Goal: Task Accomplishment & Management: Manage account settings

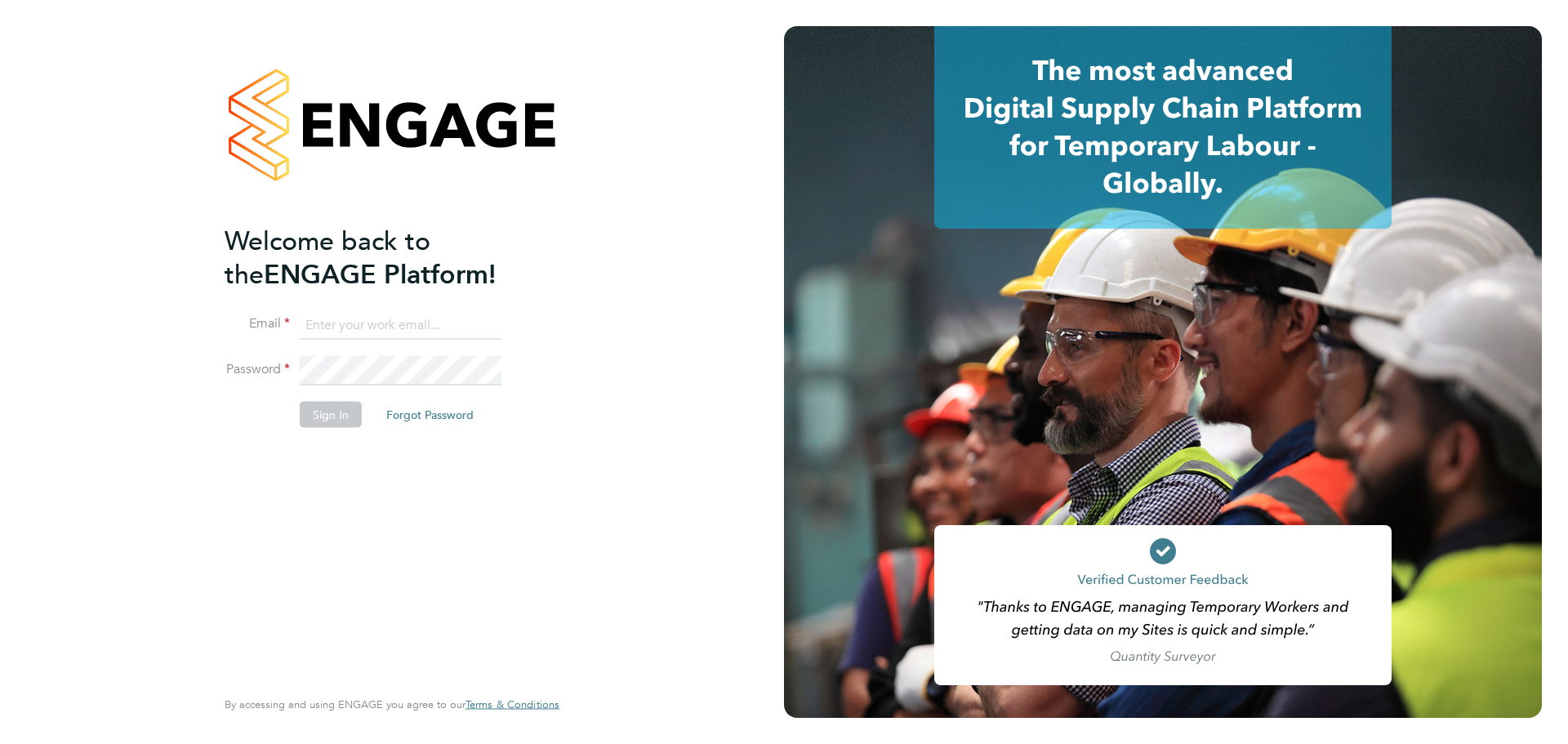
type input "lana@xede.co.uk"
click at [315, 427] on li "Sign In Forgot Password" at bounding box center [383, 423] width 318 height 43
click at [333, 406] on button "Sign In" at bounding box center [331, 414] width 62 height 26
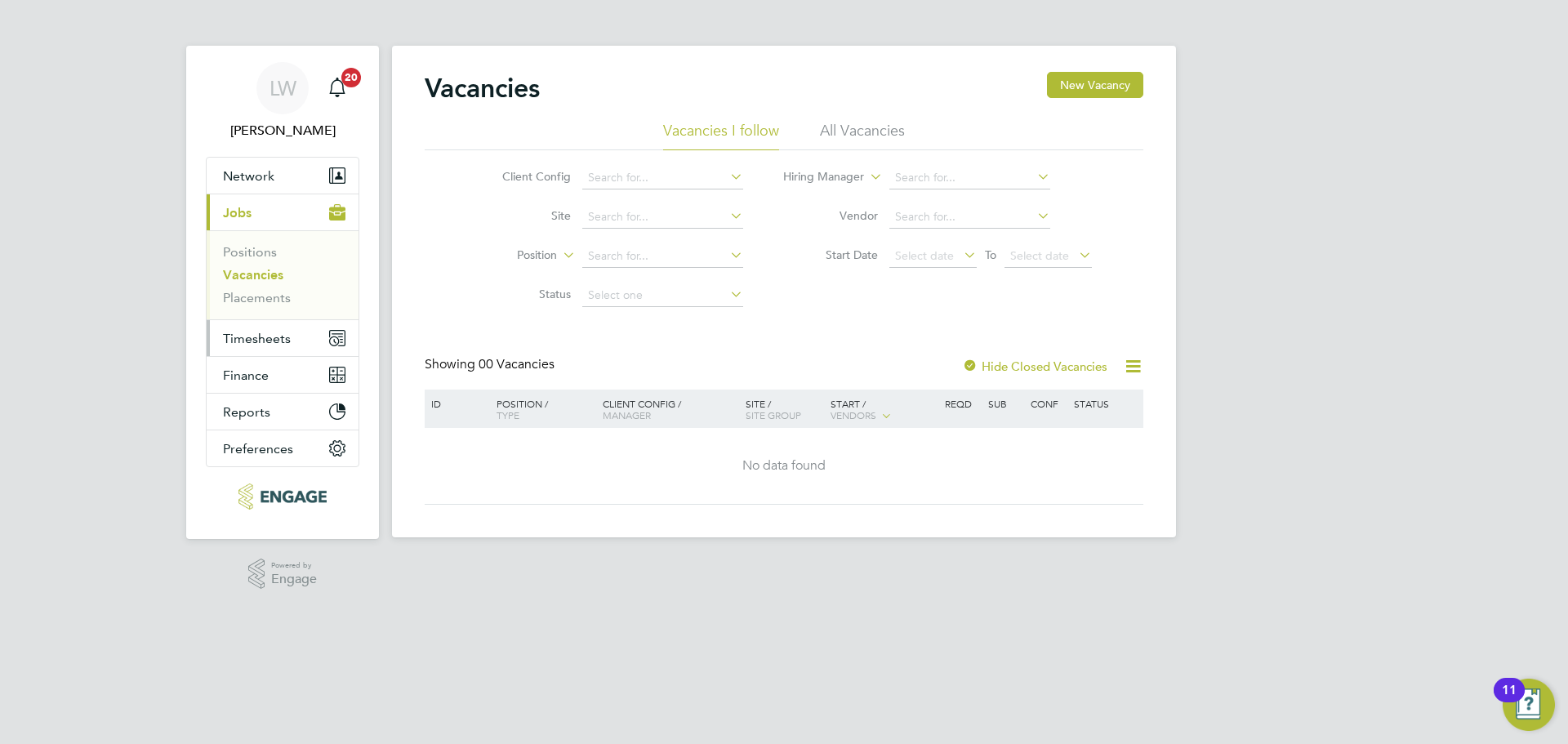
click at [263, 328] on button "Timesheets" at bounding box center [283, 337] width 152 height 36
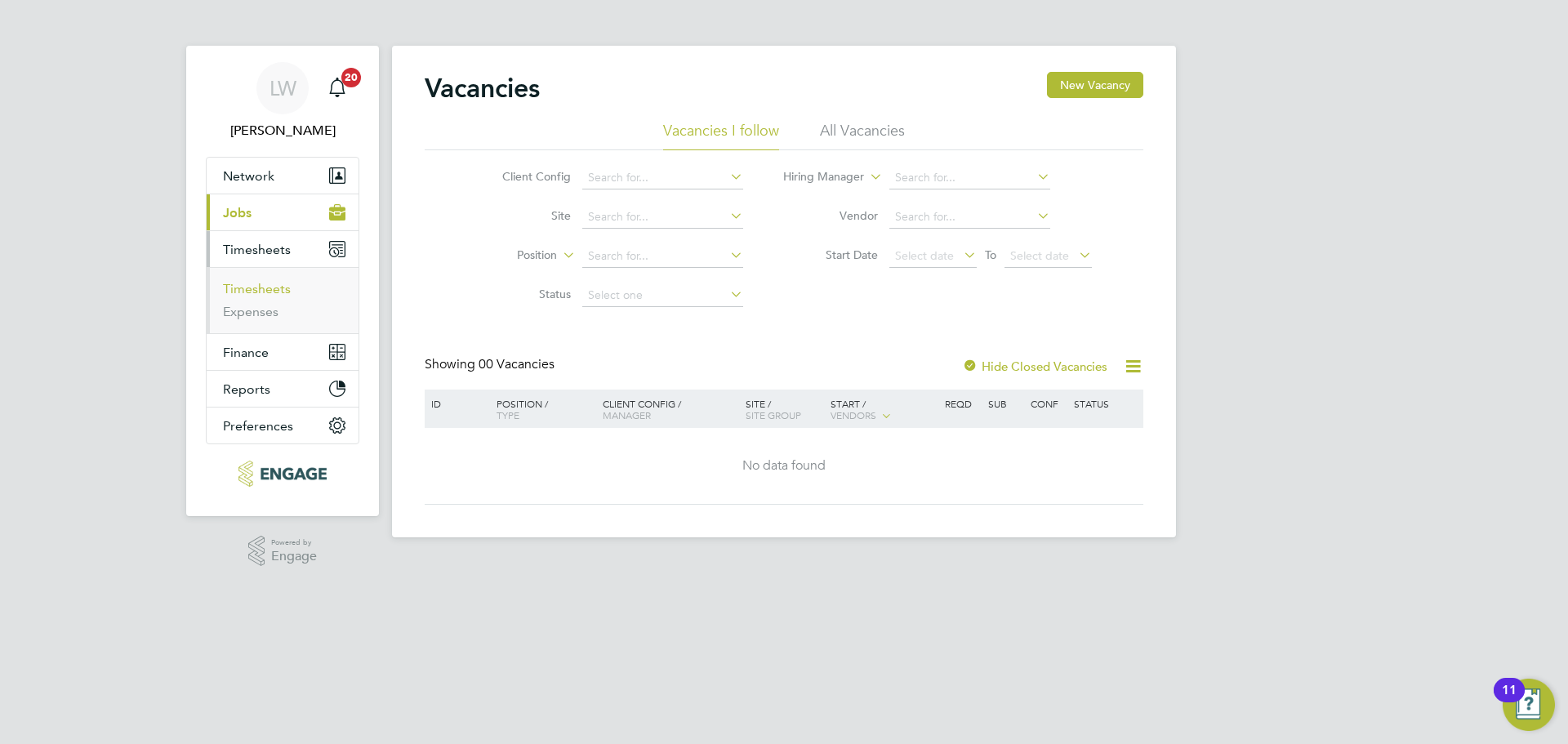
click at [267, 293] on link "Timesheets" at bounding box center [257, 289] width 67 height 16
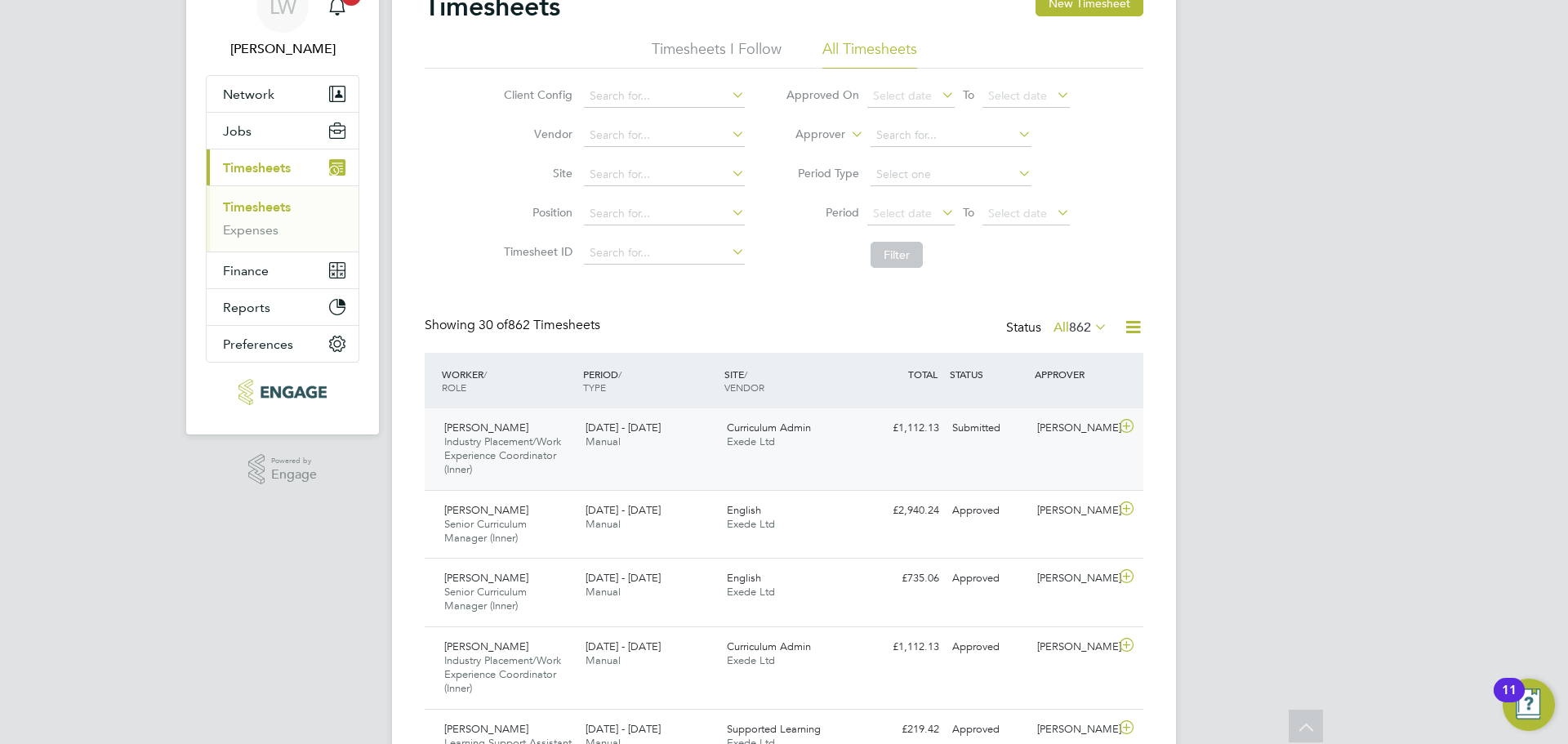
click at [1120, 422] on icon at bounding box center [1126, 425] width 20 height 13
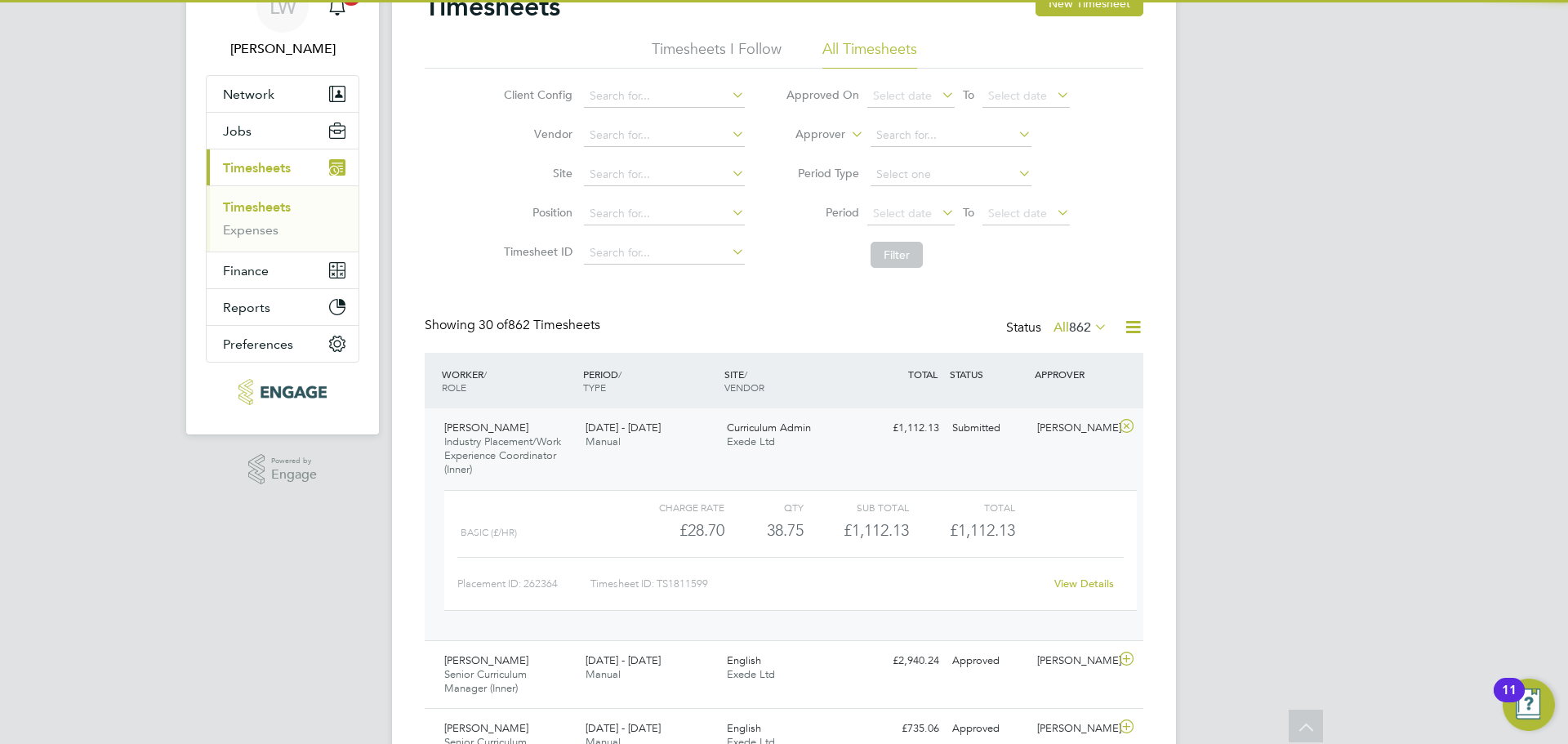
click at [1120, 422] on icon at bounding box center [1126, 425] width 20 height 13
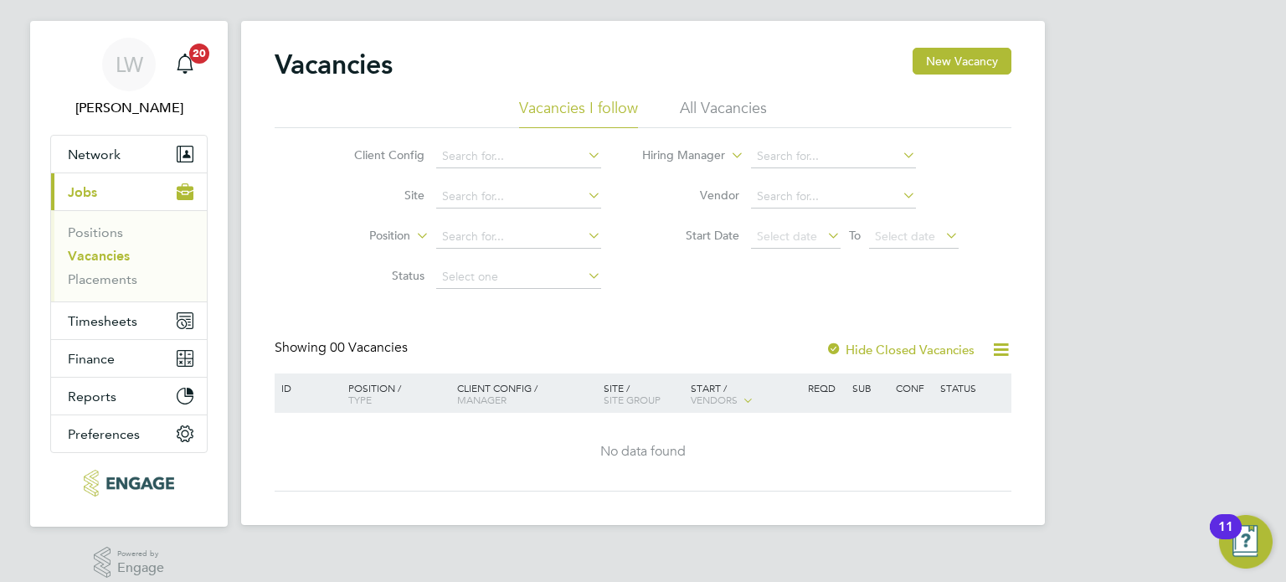
scroll to position [40, 0]
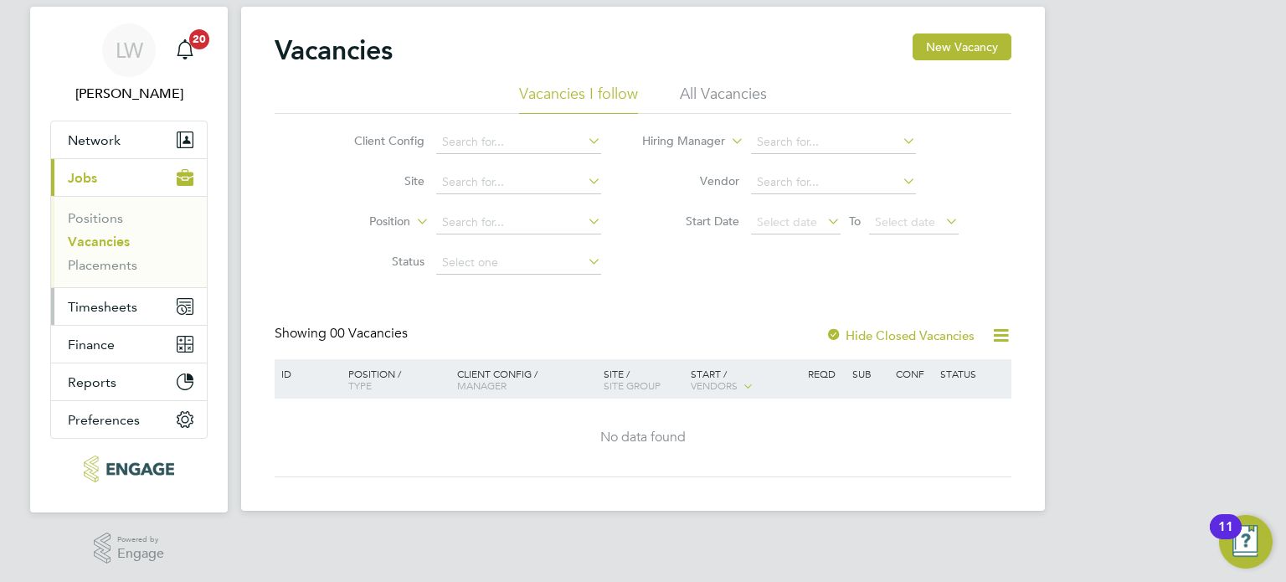
click at [77, 316] on button "Timesheets" at bounding box center [129, 306] width 156 height 37
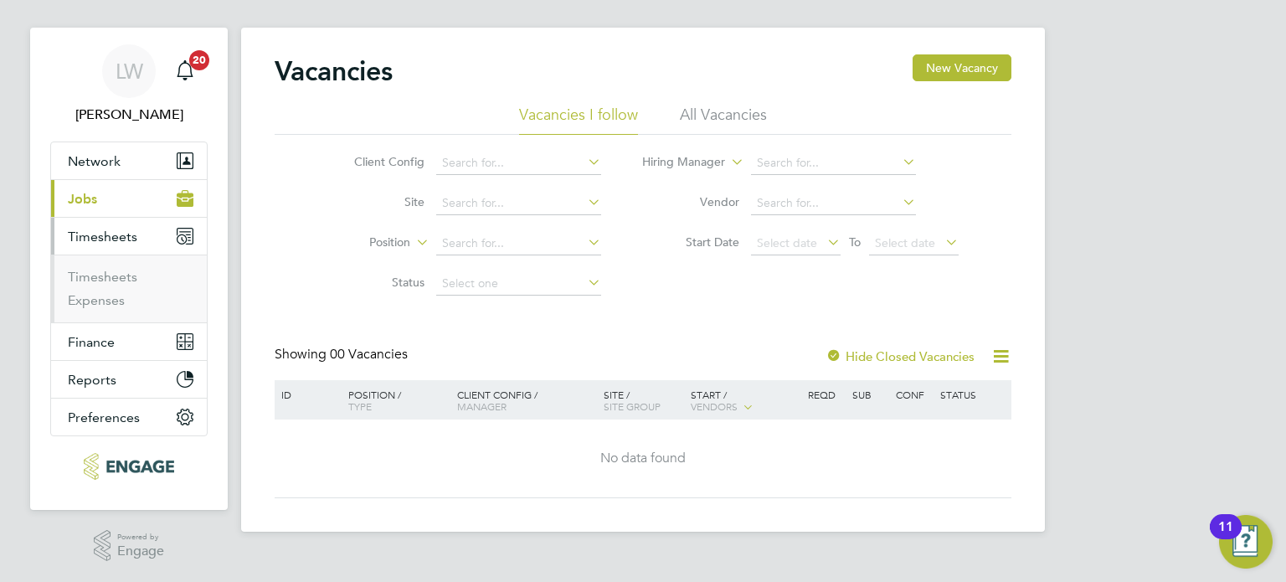
scroll to position [17, 0]
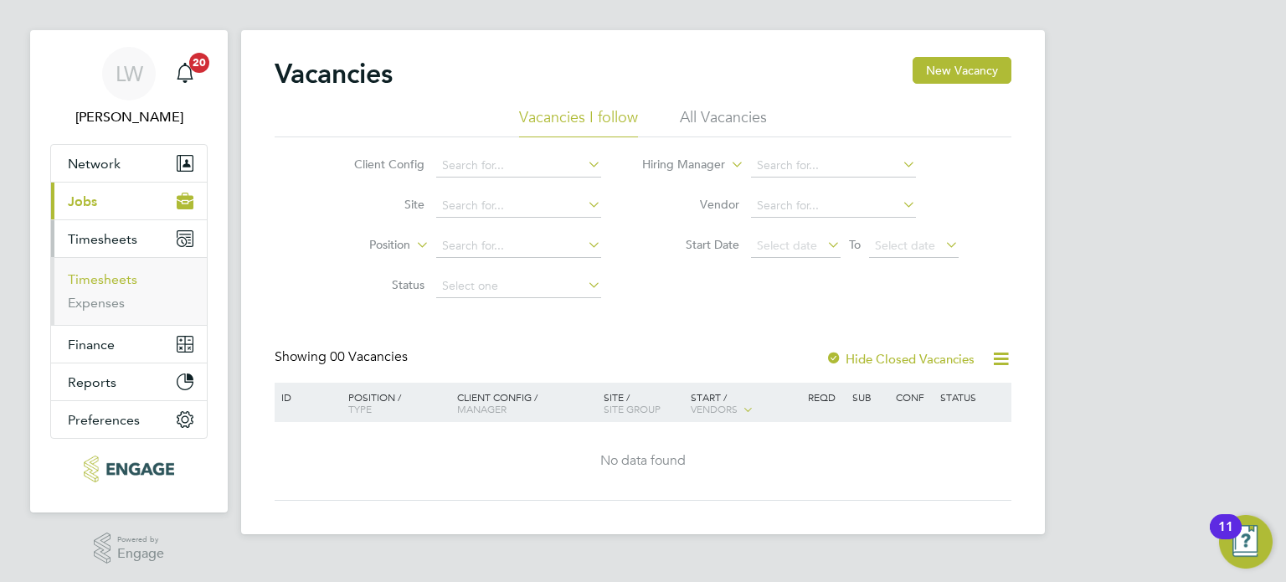
click at [98, 277] on link "Timesheets" at bounding box center [102, 279] width 69 height 16
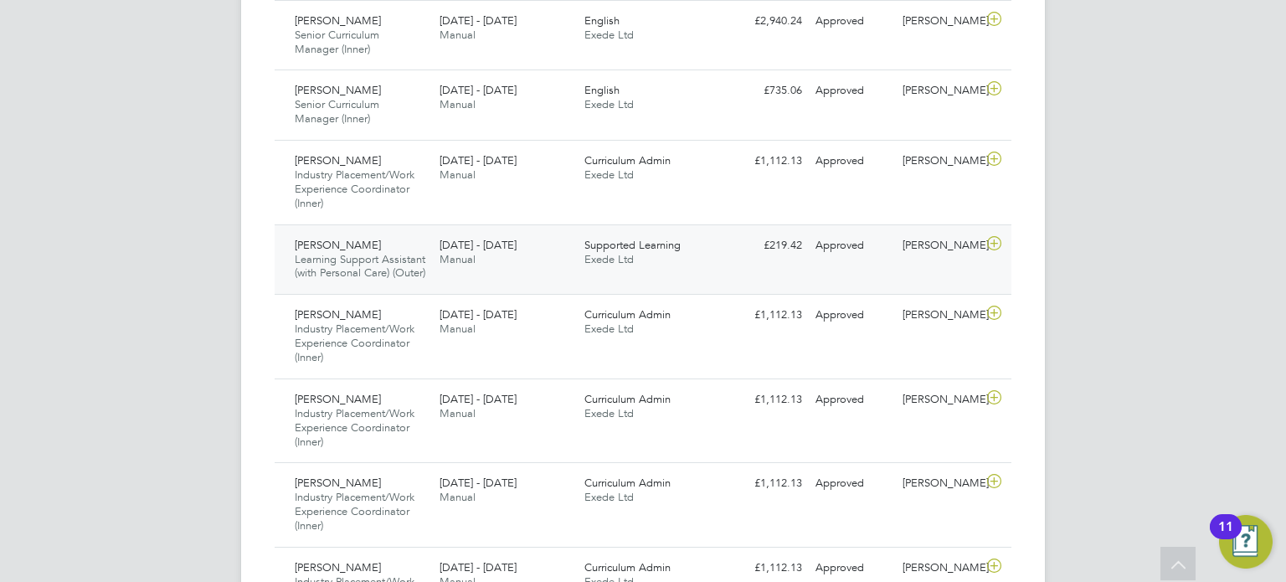
click at [997, 241] on icon at bounding box center [993, 243] width 21 height 13
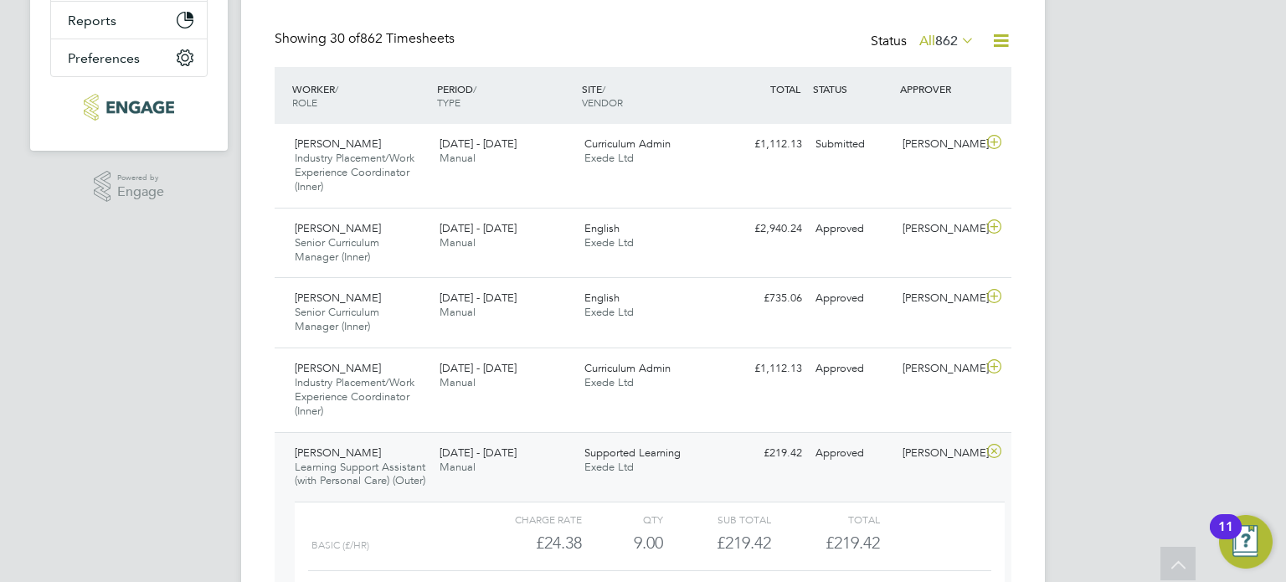
scroll to position [586, 0]
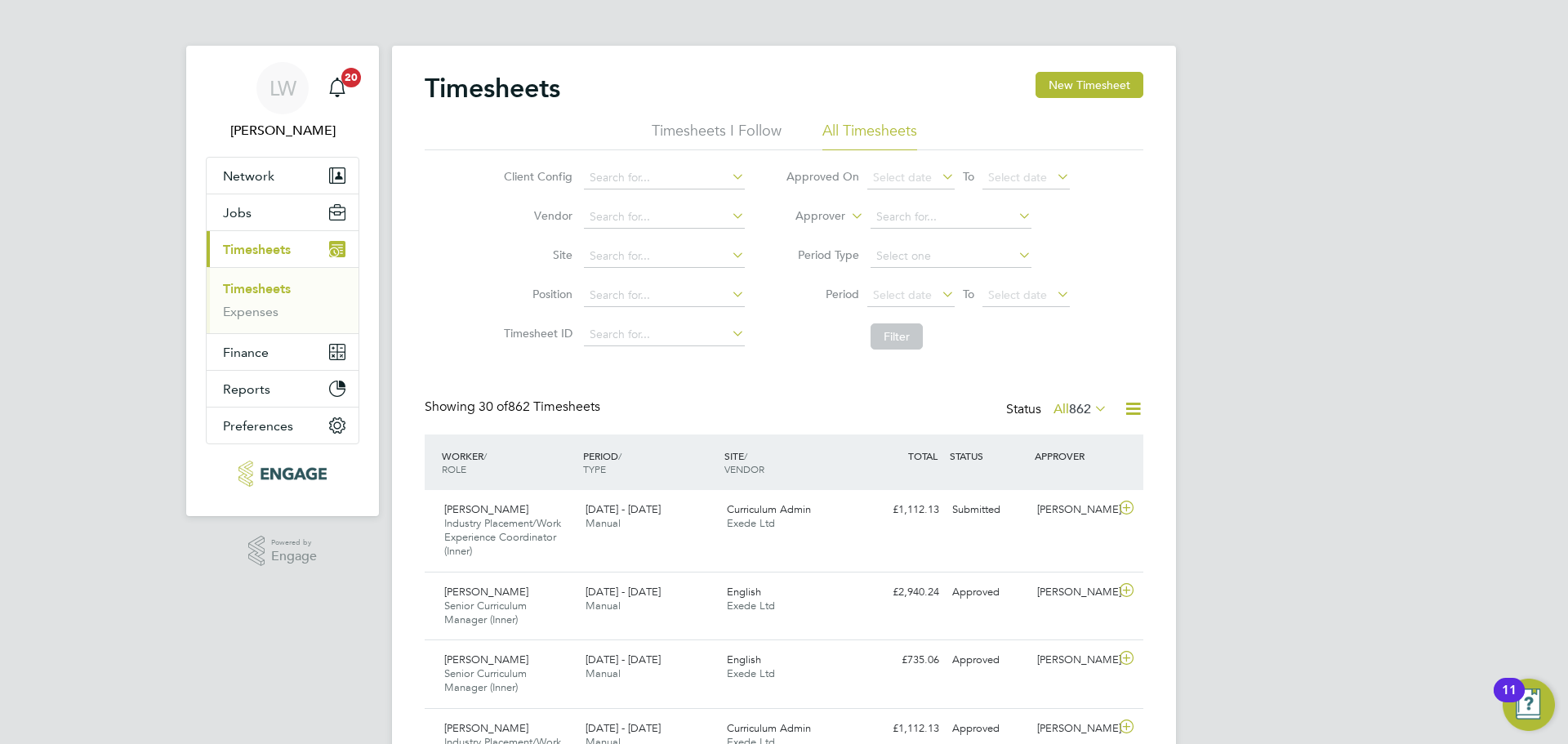
scroll to position [327, 0]
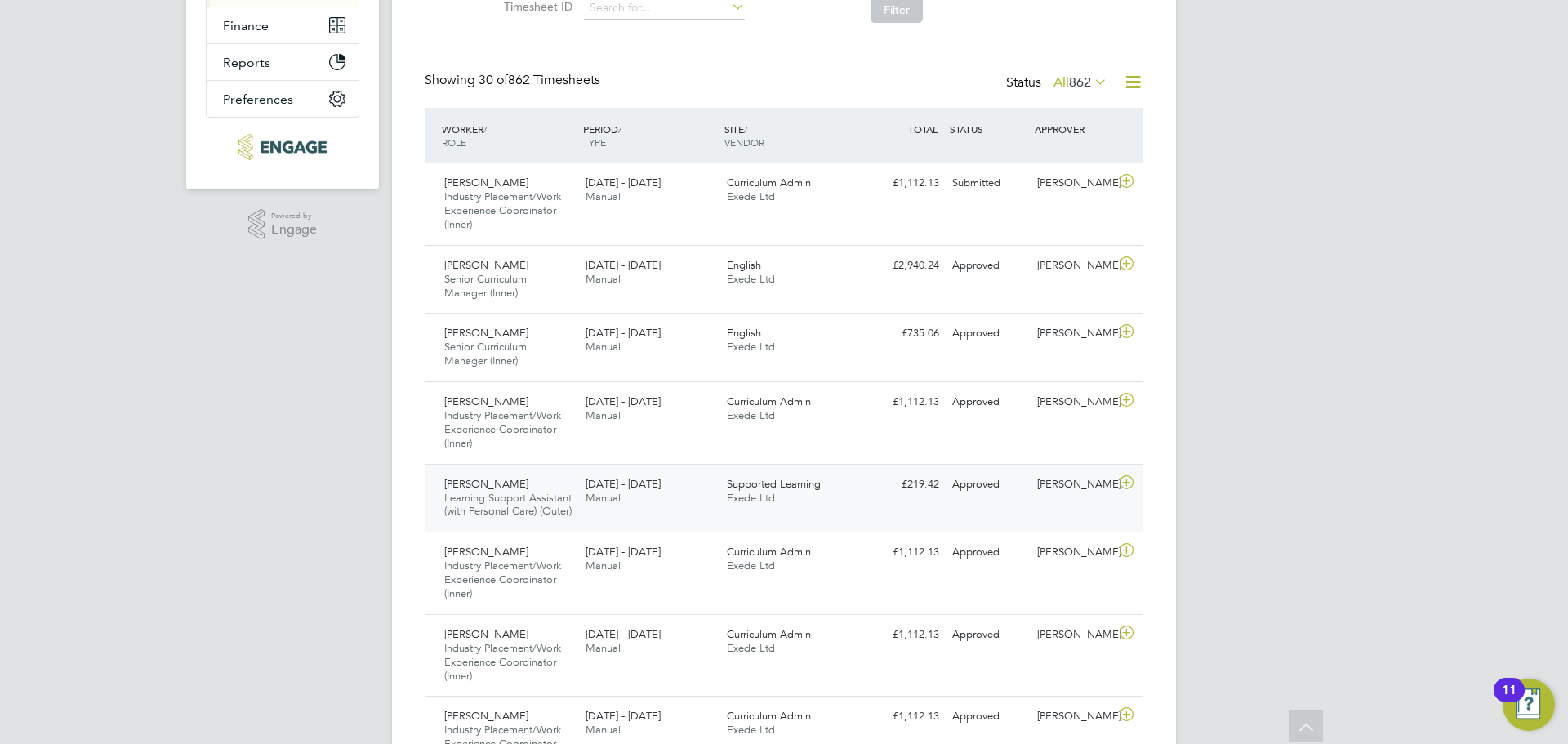
click at [1127, 479] on icon at bounding box center [1126, 482] width 20 height 13
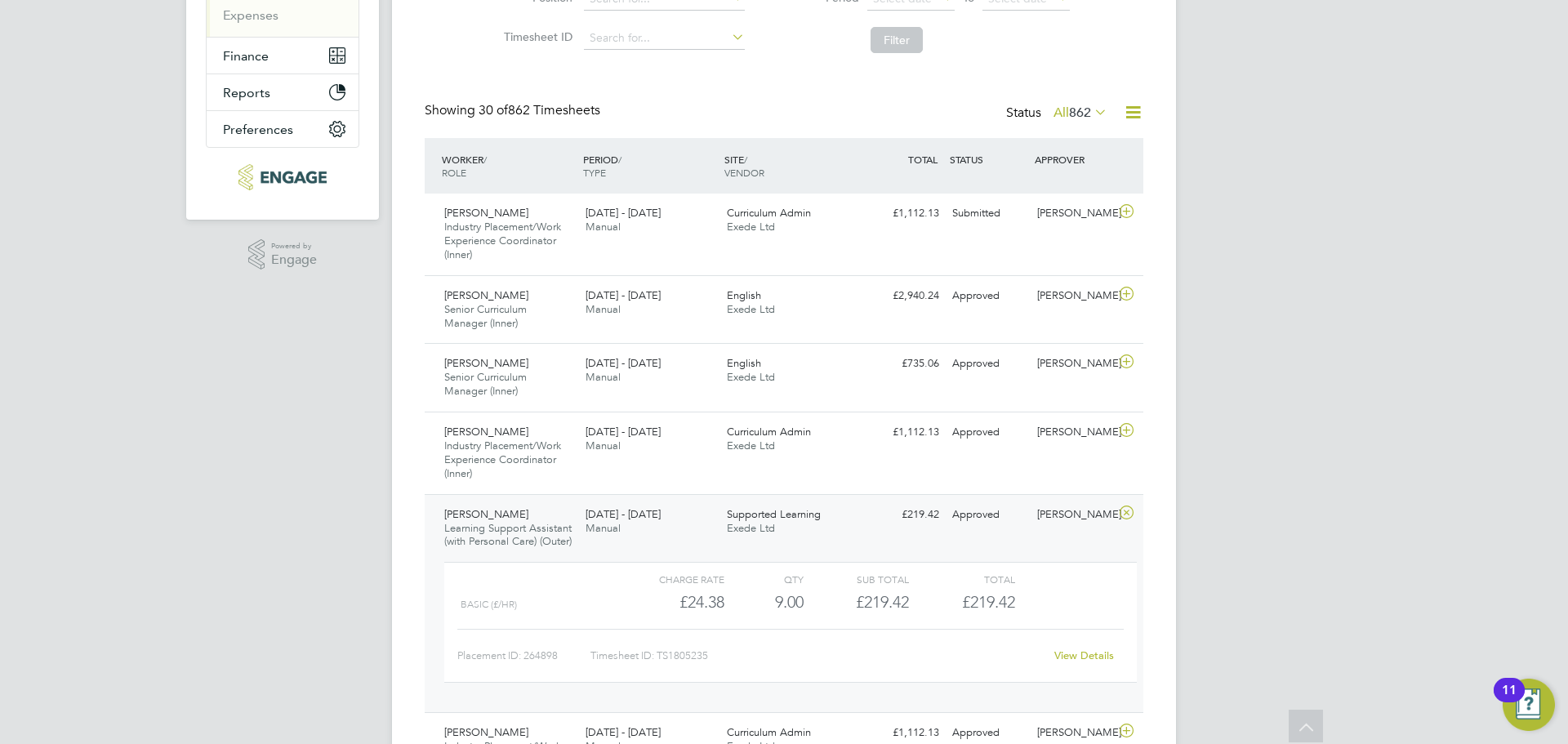
scroll to position [245, 0]
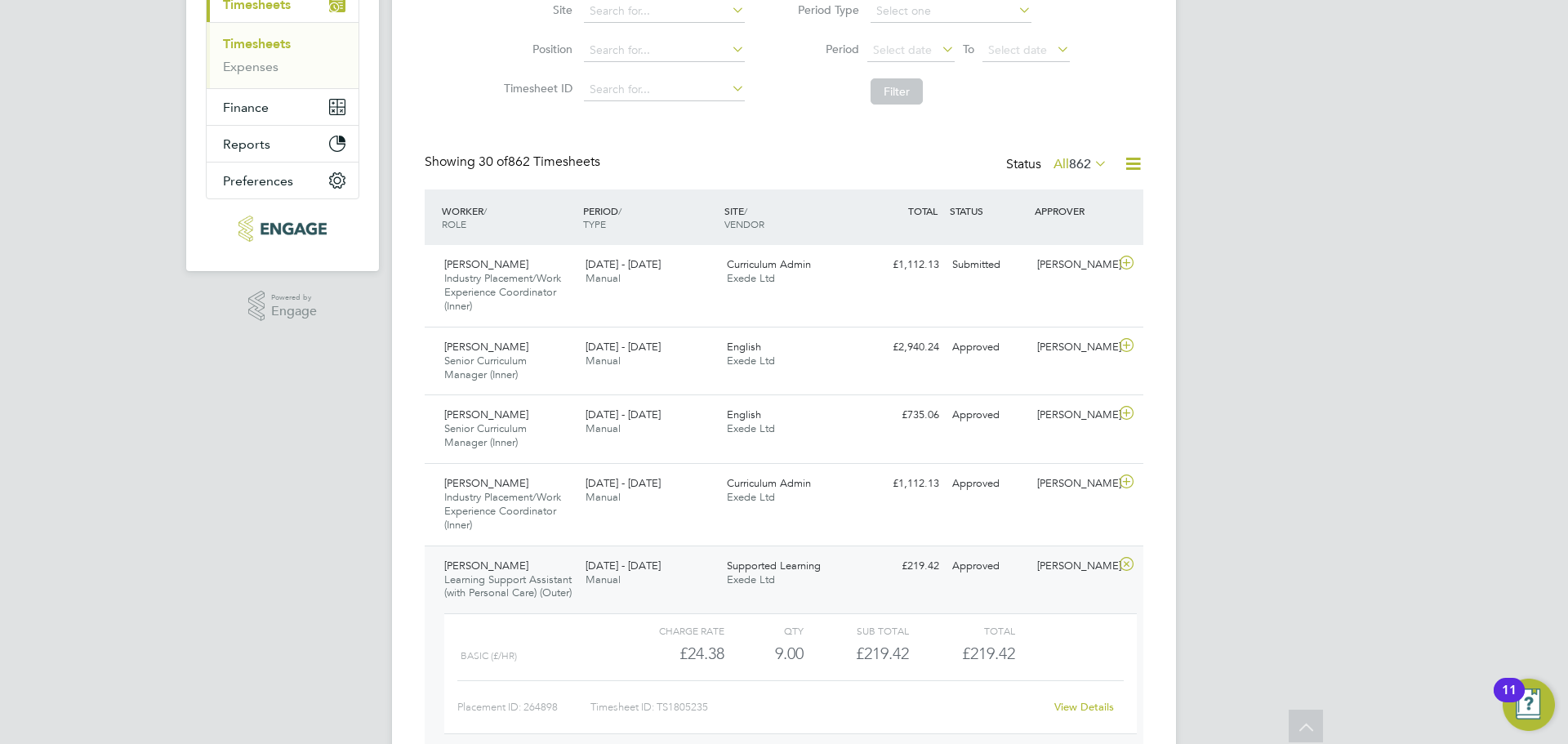
click at [1122, 564] on icon at bounding box center [1126, 564] width 20 height 13
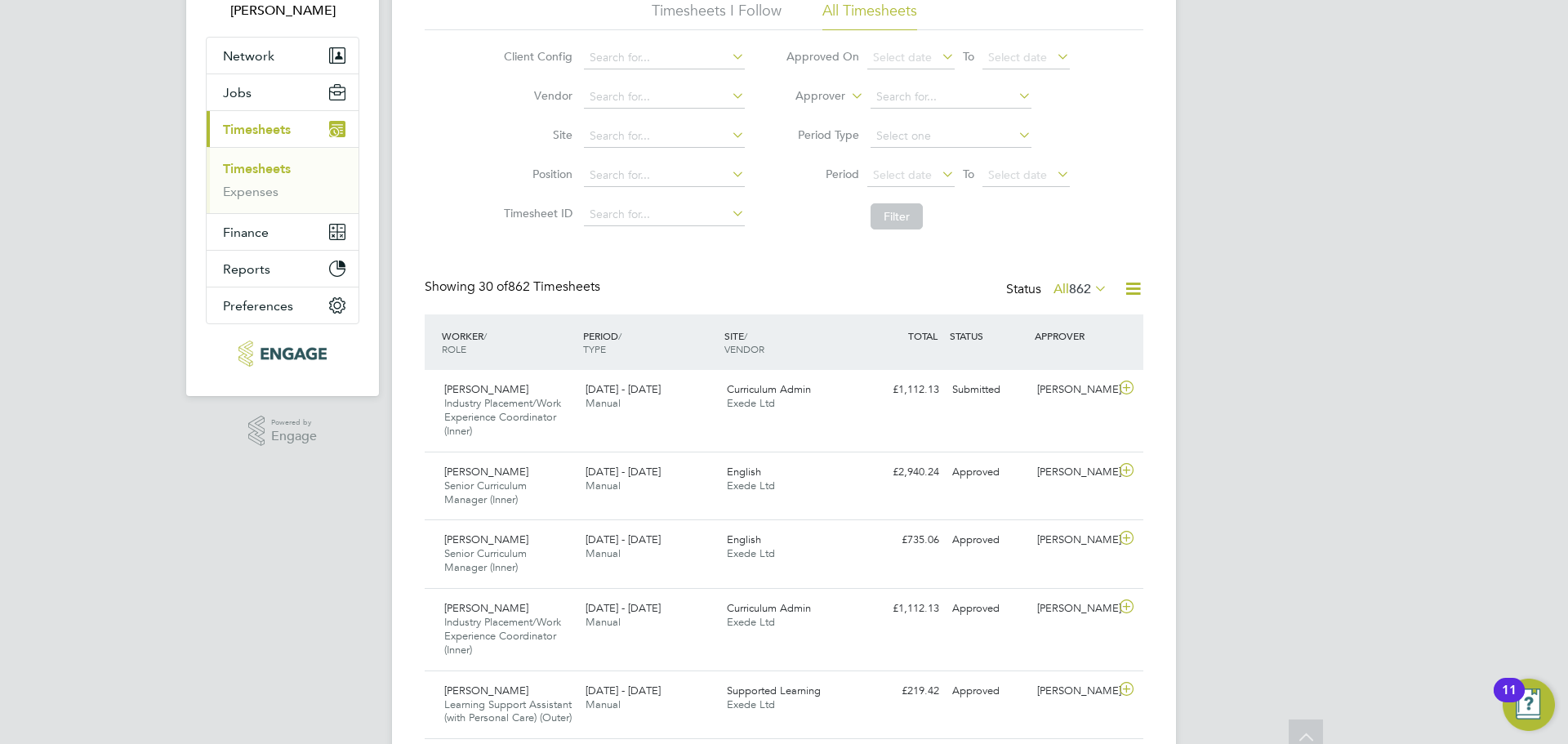
scroll to position [0, 0]
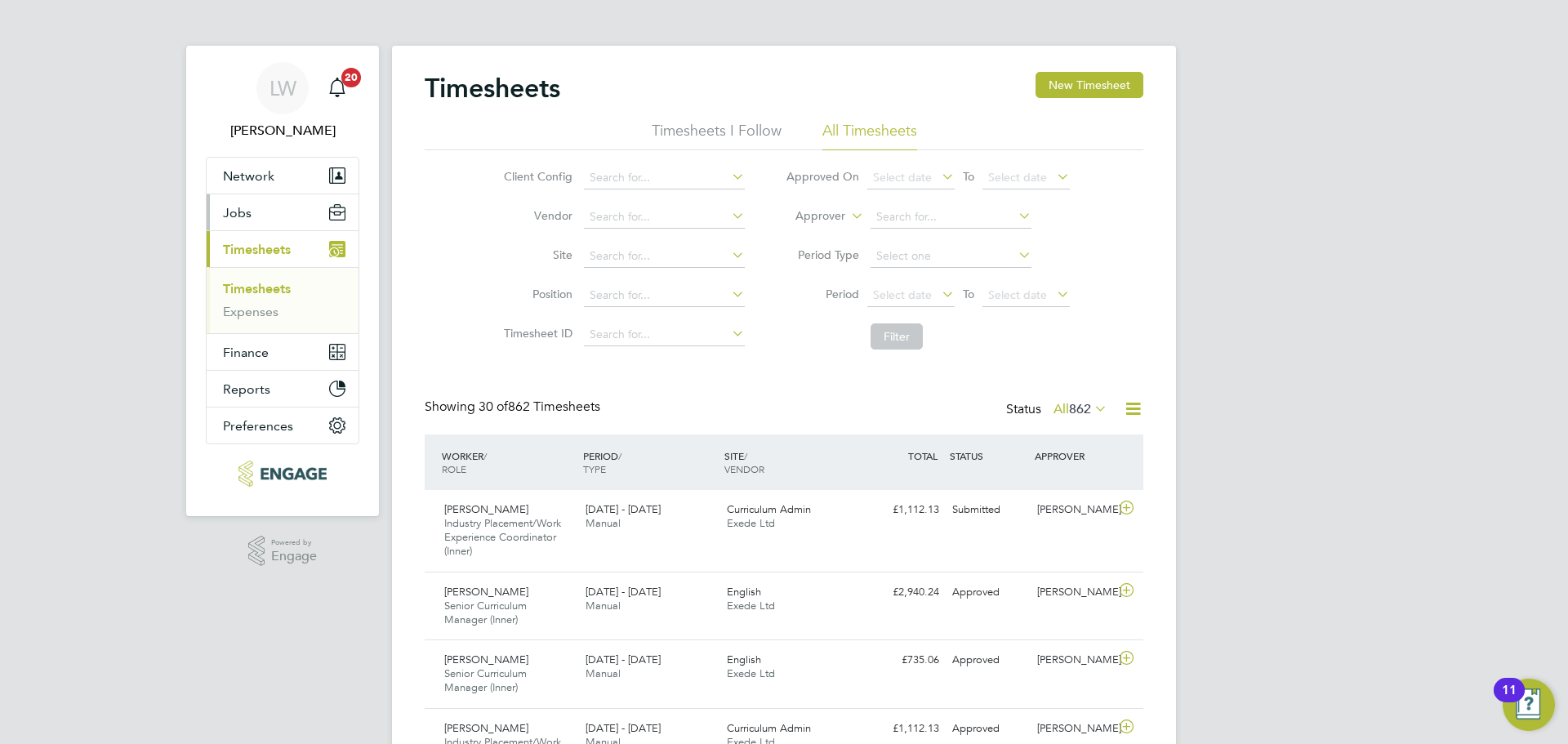
click at [270, 222] on button "Jobs" at bounding box center [283, 212] width 152 height 36
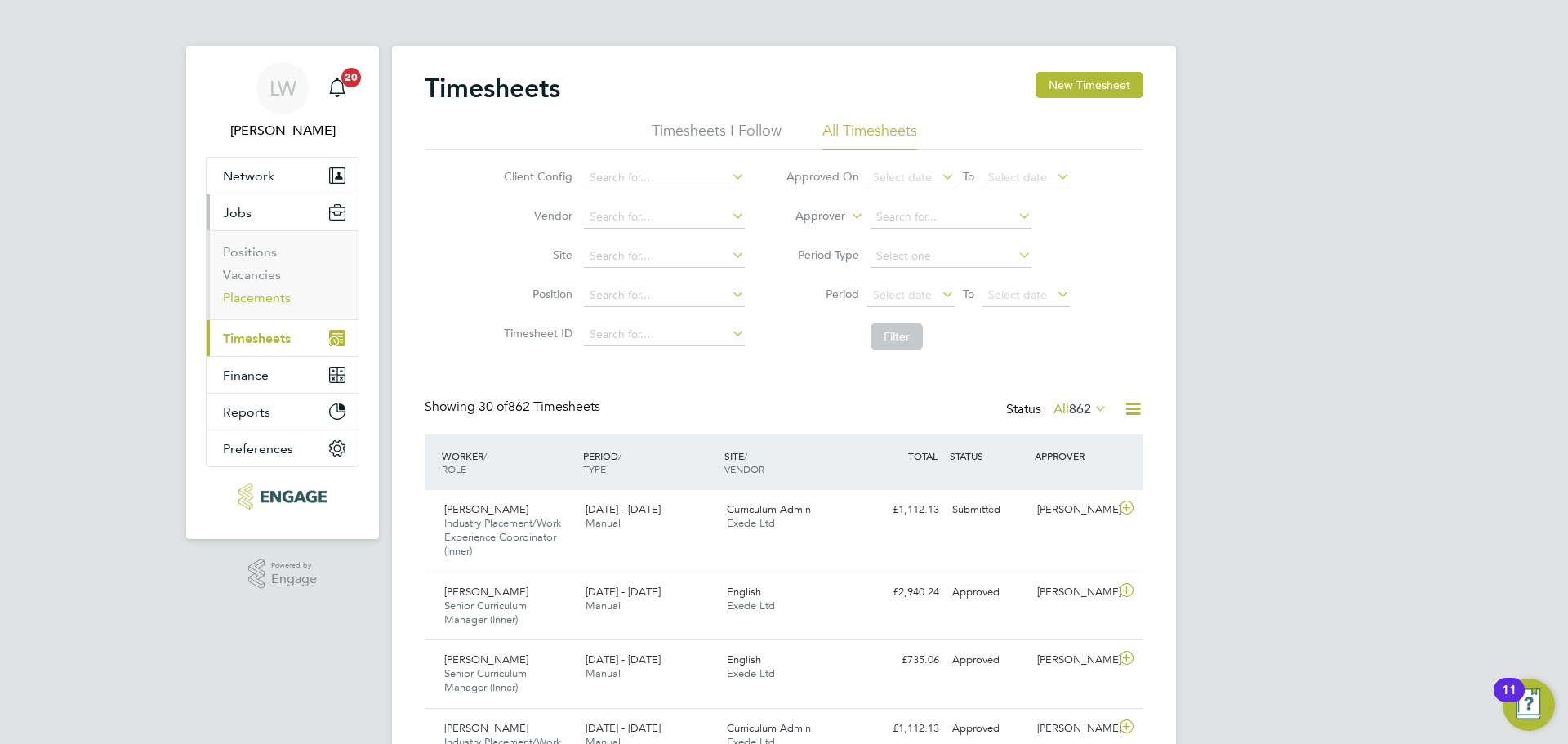
click at [253, 292] on link "Placements" at bounding box center [257, 297] width 67 height 16
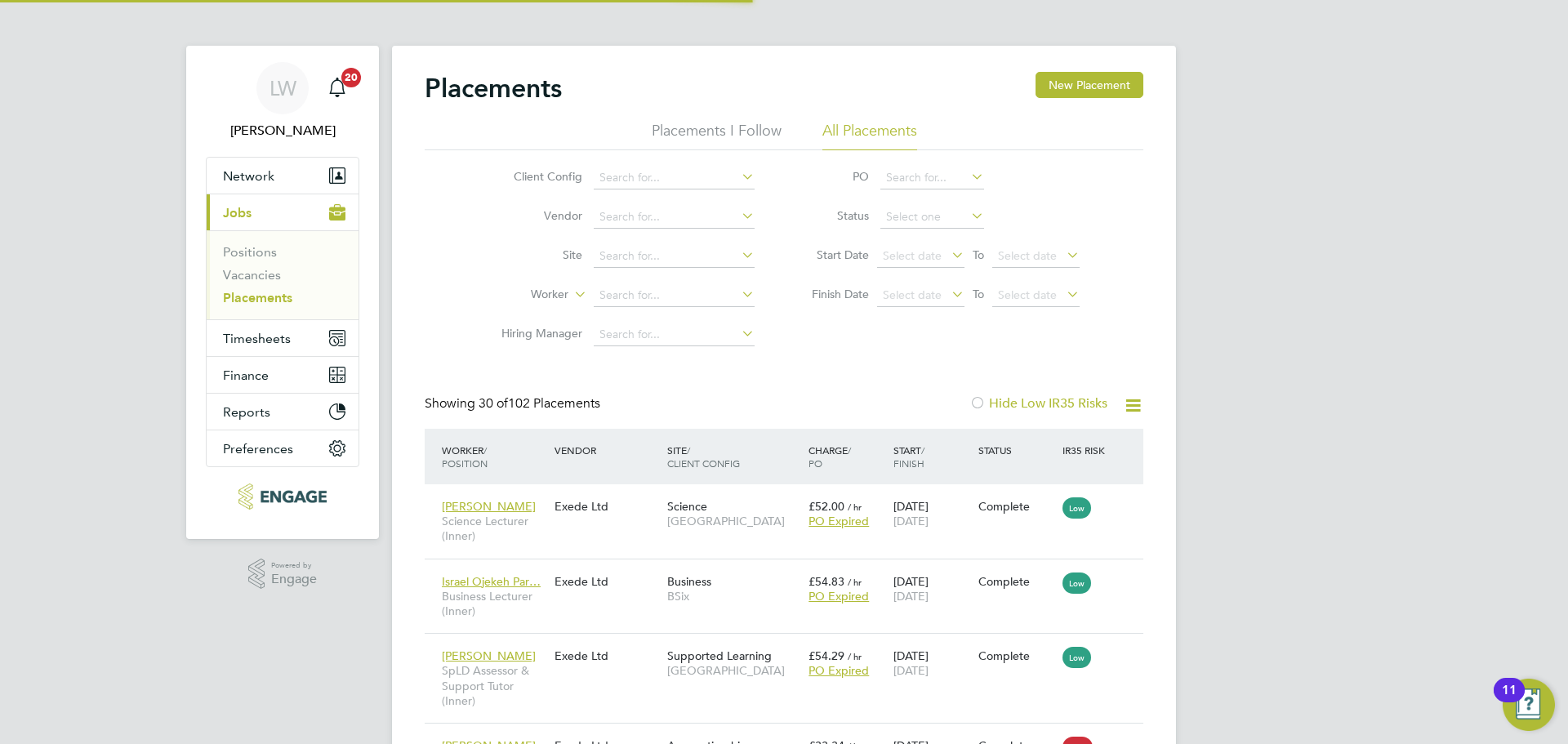
scroll to position [48, 142]
click at [273, 211] on button "Current page: Jobs" at bounding box center [283, 212] width 152 height 36
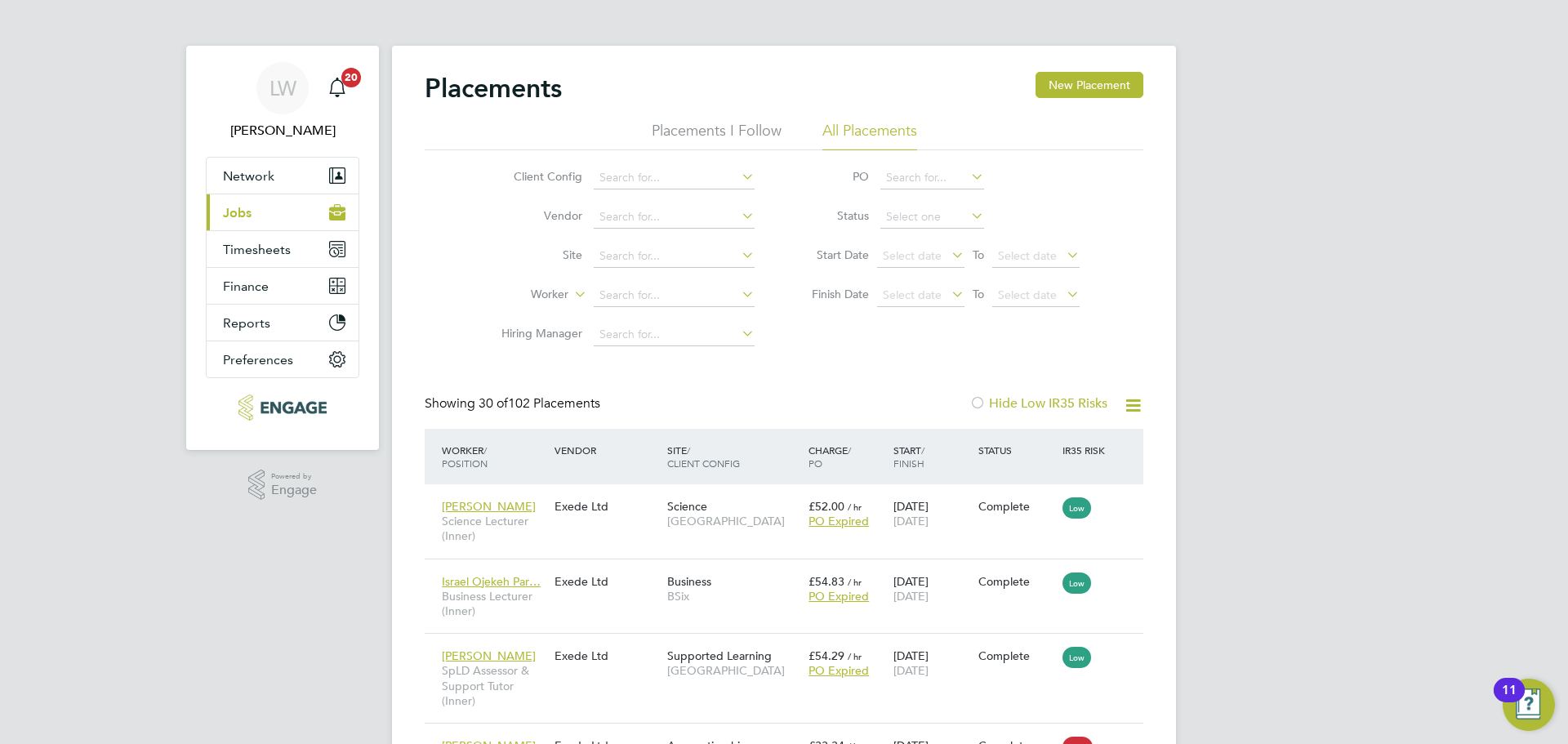
click at [276, 208] on button "Current page: Jobs" at bounding box center [283, 212] width 152 height 36
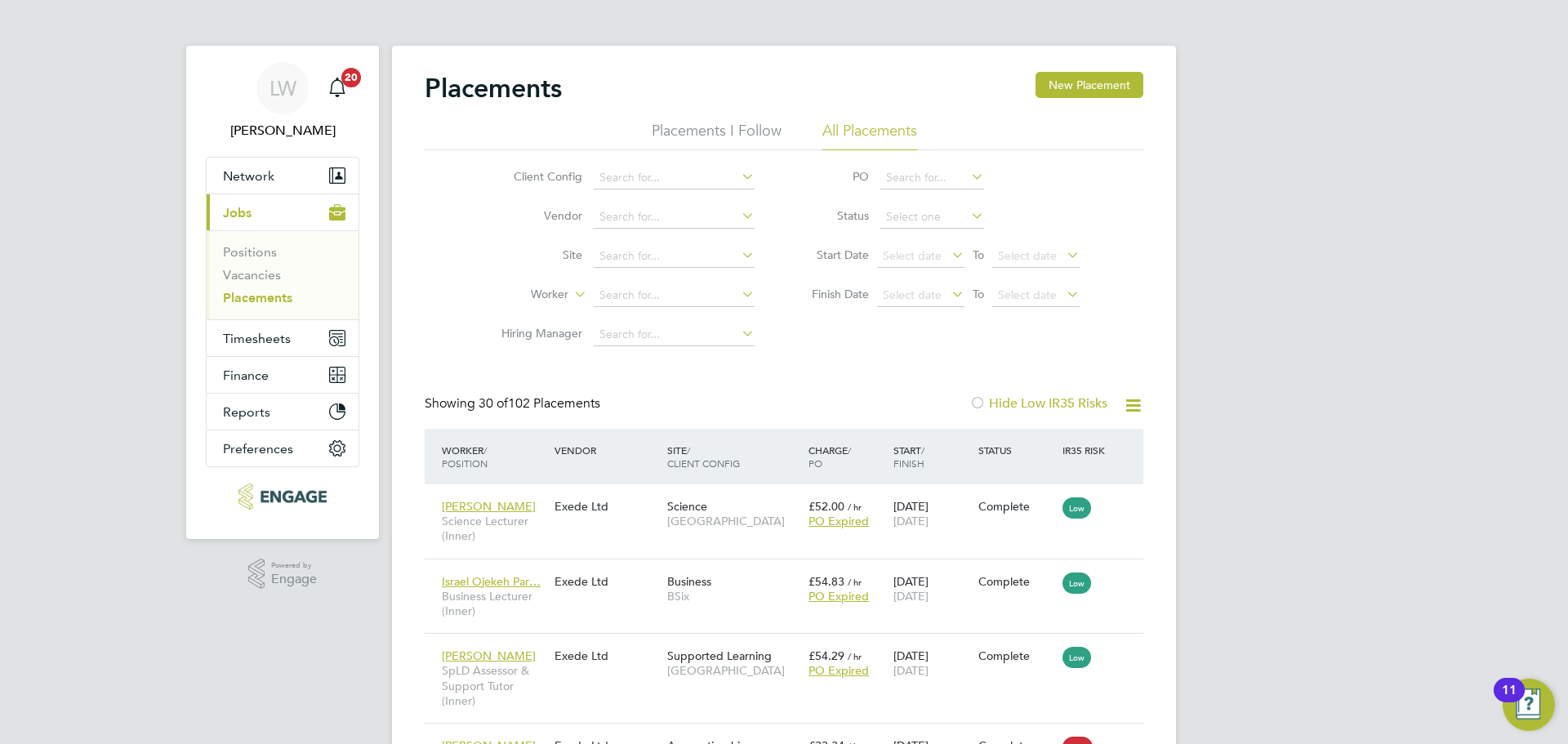
click at [255, 293] on link "Placements" at bounding box center [258, 297] width 69 height 16
click at [669, 284] on input at bounding box center [674, 294] width 161 height 22
click at [701, 298] on input at bounding box center [674, 294] width 161 height 22
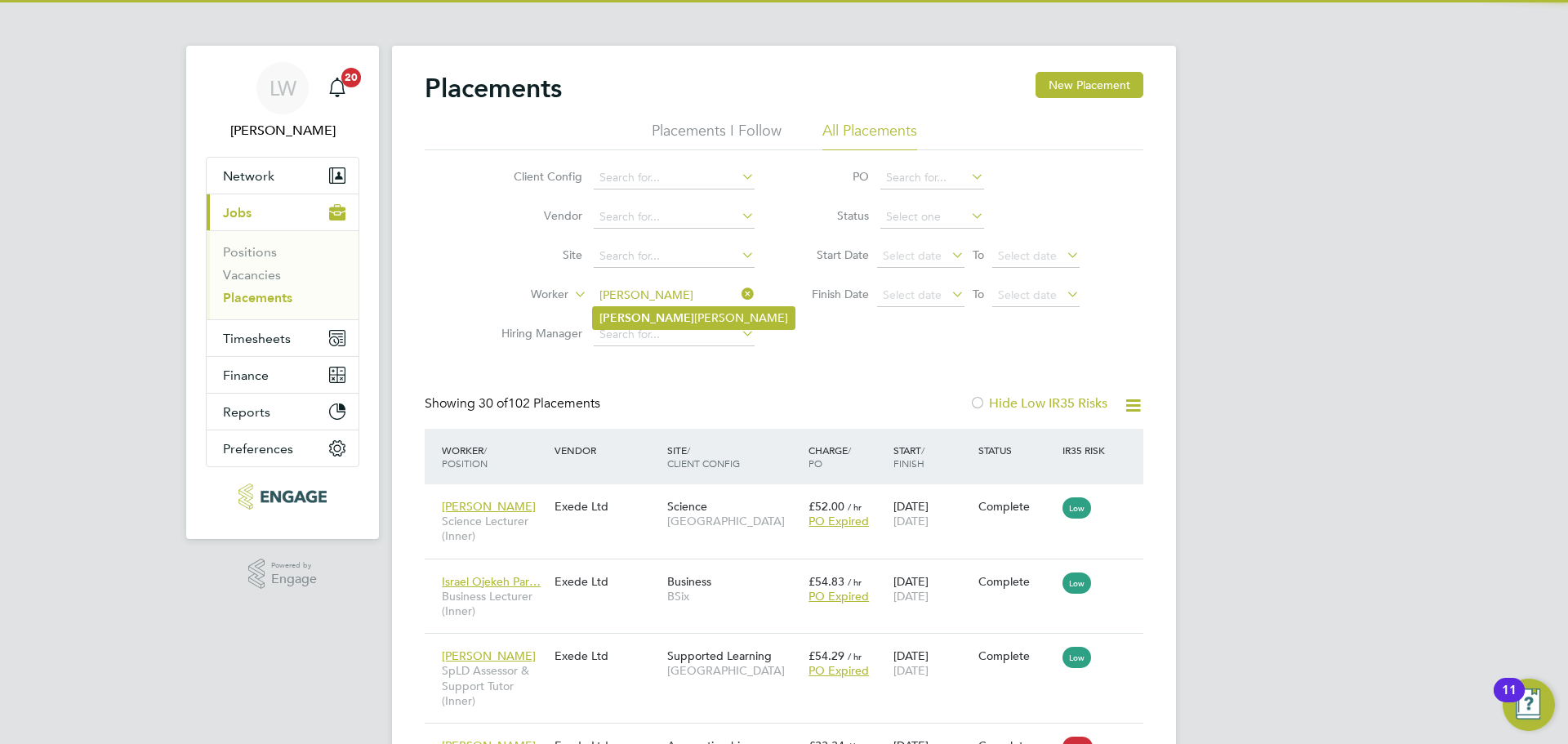
click at [676, 319] on li "Simone Dubarry-Boyea" at bounding box center [694, 318] width 202 height 22
type input "[PERSON_NAME]"
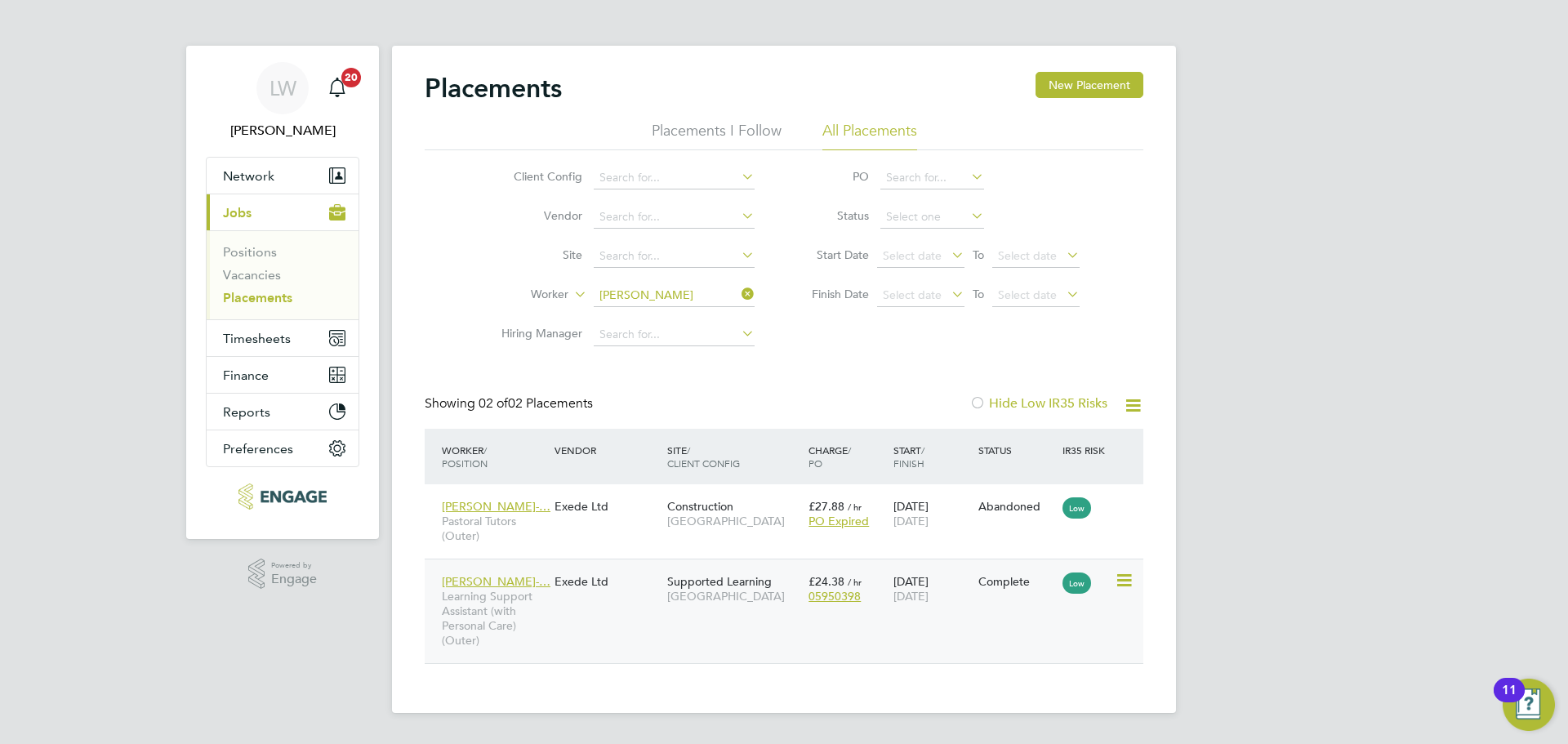
click at [551, 609] on div "Simone Dubarry-… Learning Support Assistant (with Personal Care) (Outer) Exede …" at bounding box center [784, 610] width 719 height 104
click at [1120, 585] on icon at bounding box center [1123, 580] width 17 height 20
click at [586, 609] on div "Simone Dubarry-… Learning Support Assistant (with Personal Care) (Outer) Exede …" at bounding box center [784, 610] width 719 height 104
click at [586, 608] on div "Simone Dubarry-… Learning Support Assistant (with Personal Care) (Outer) Exede …" at bounding box center [784, 610] width 719 height 104
click at [543, 608] on span "Learning Support Assistant (with Personal Care) (Outer)" at bounding box center [494, 617] width 104 height 59
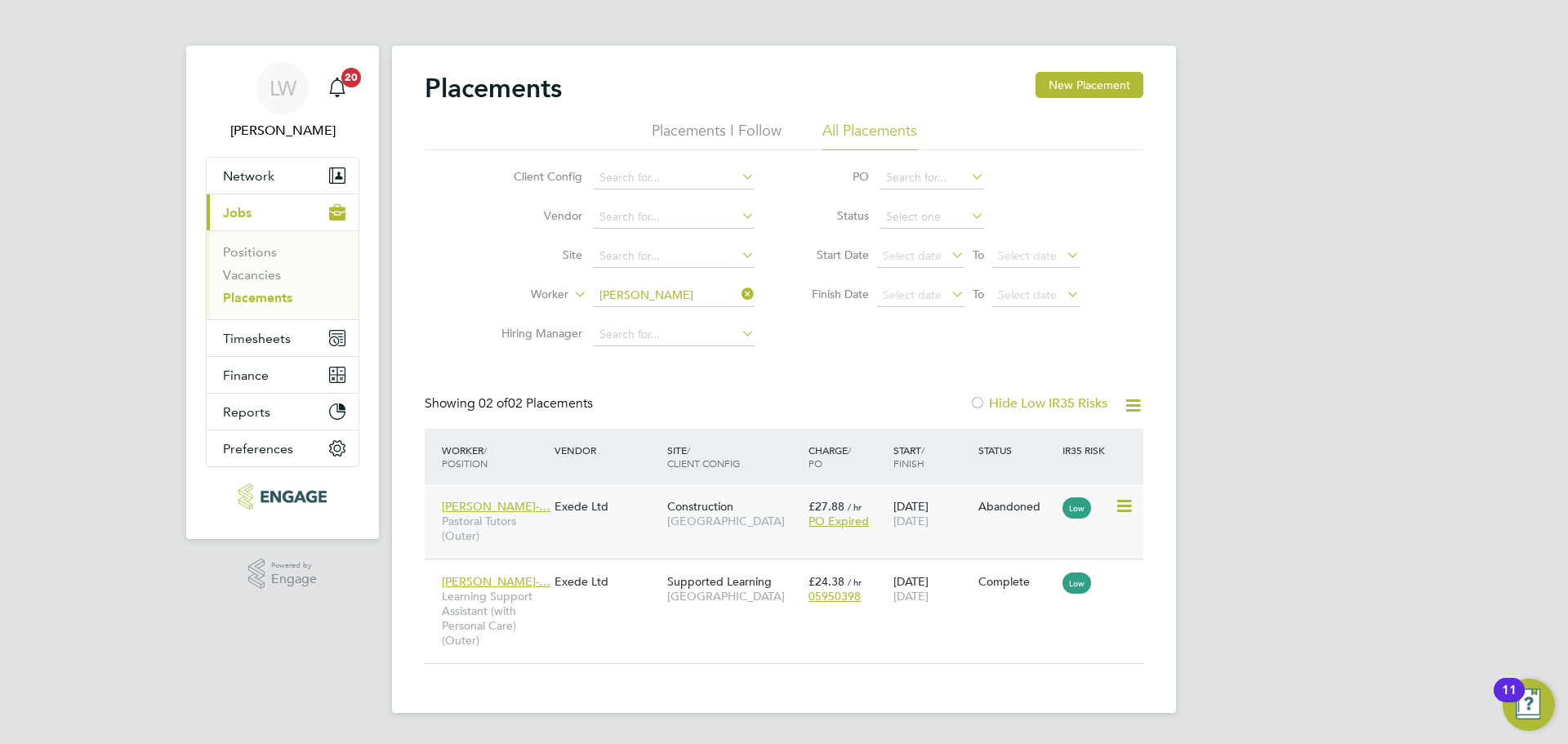
click at [1062, 530] on div "Simone Dubarry-… Pastoral Tutors (Outer) Exede Ltd Construction Epping Forest C…" at bounding box center [784, 521] width 719 height 74
click at [970, 602] on div "13 Jan 2025 22 Aug 2025" at bounding box center [931, 588] width 85 height 46
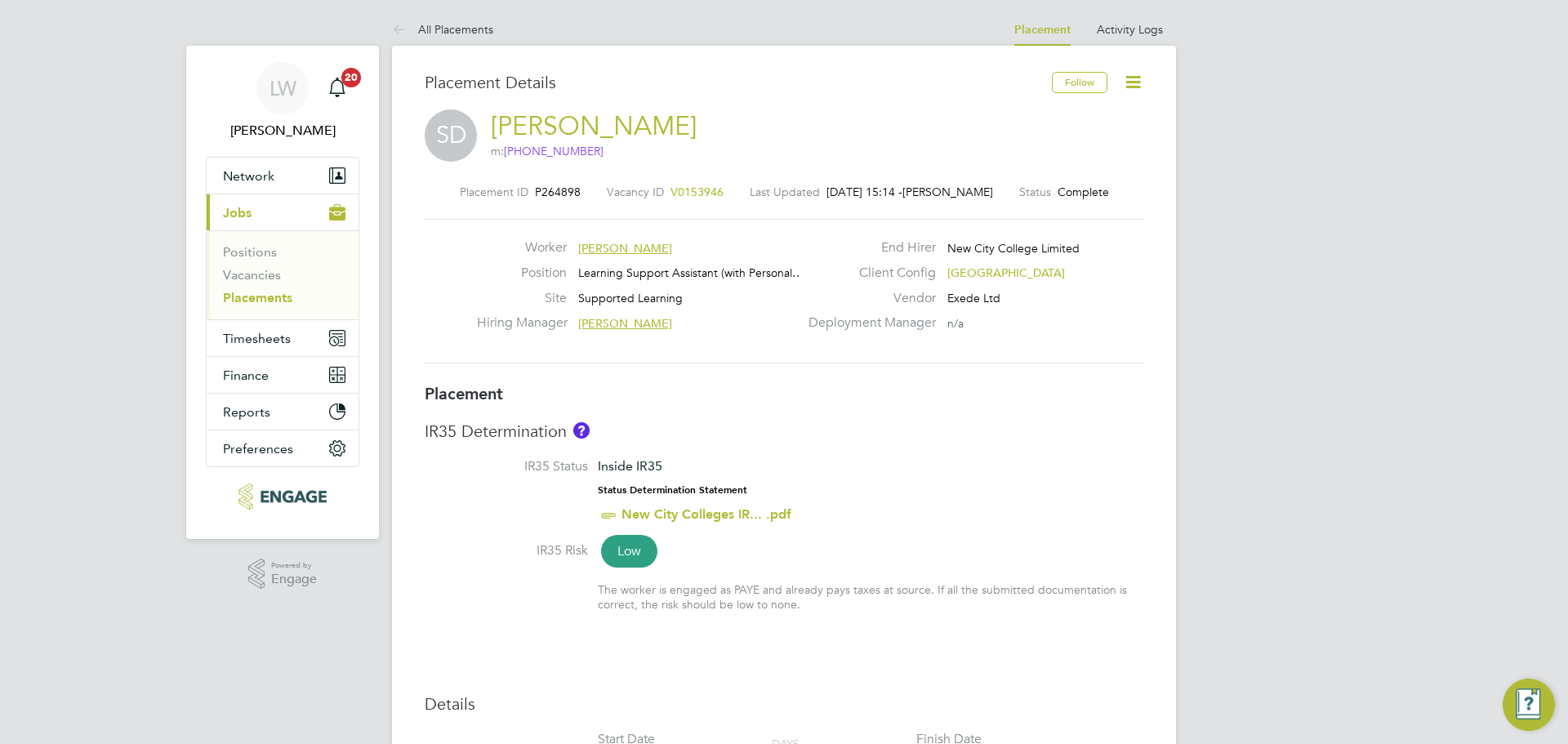
click at [1130, 80] on icon at bounding box center [1133, 82] width 20 height 20
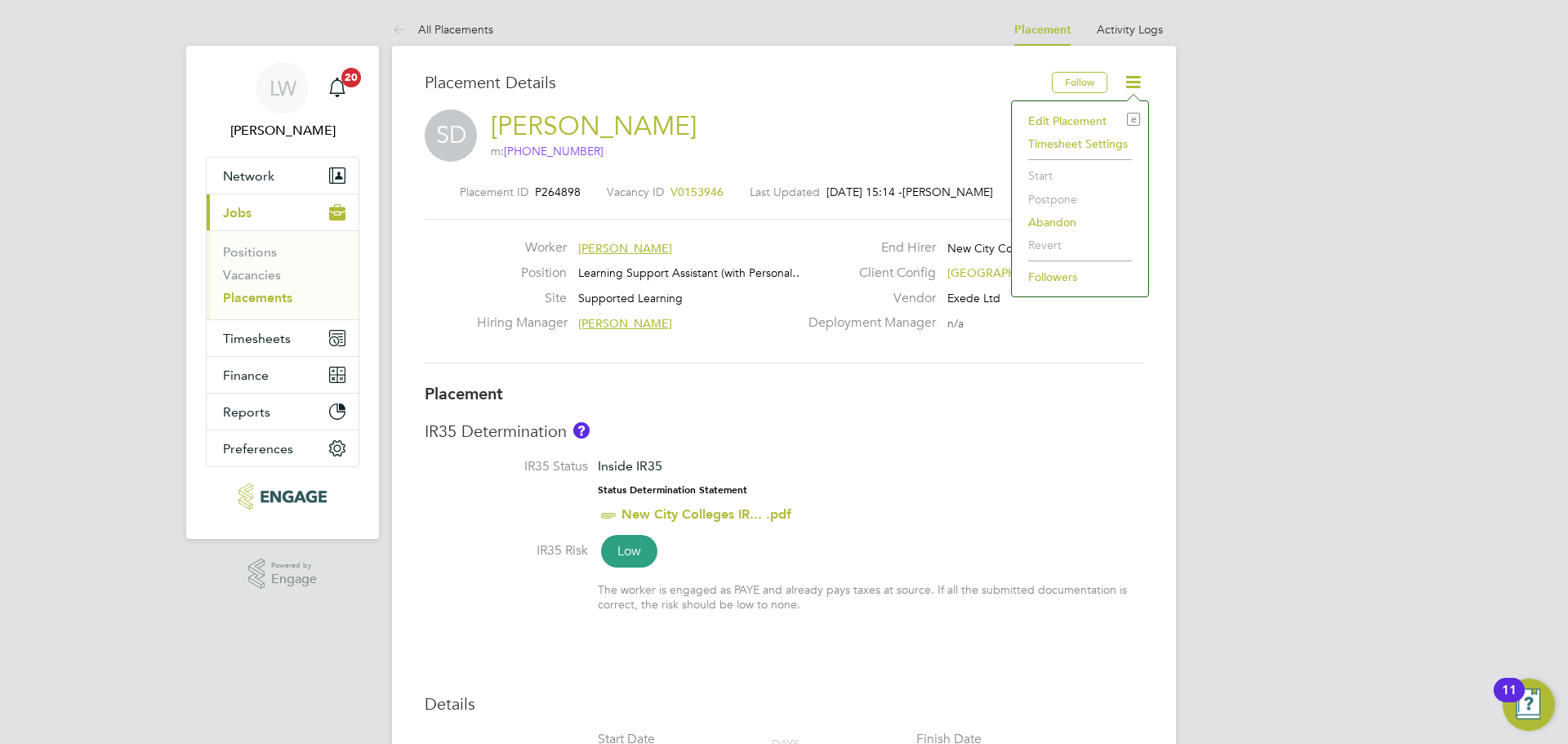
click at [1055, 120] on li "Edit Placement e" at bounding box center [1079, 120] width 120 height 22
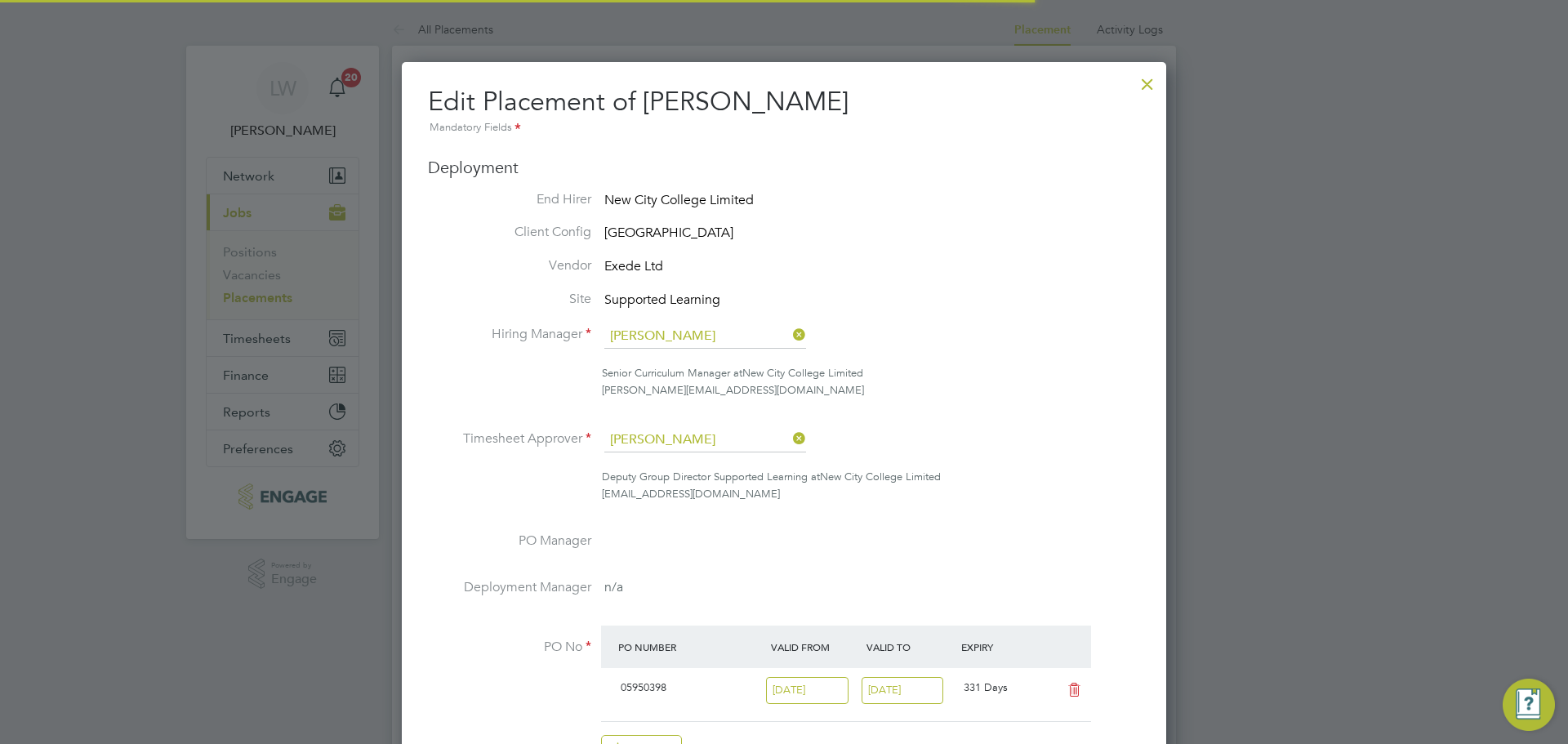
scroll to position [8, 8]
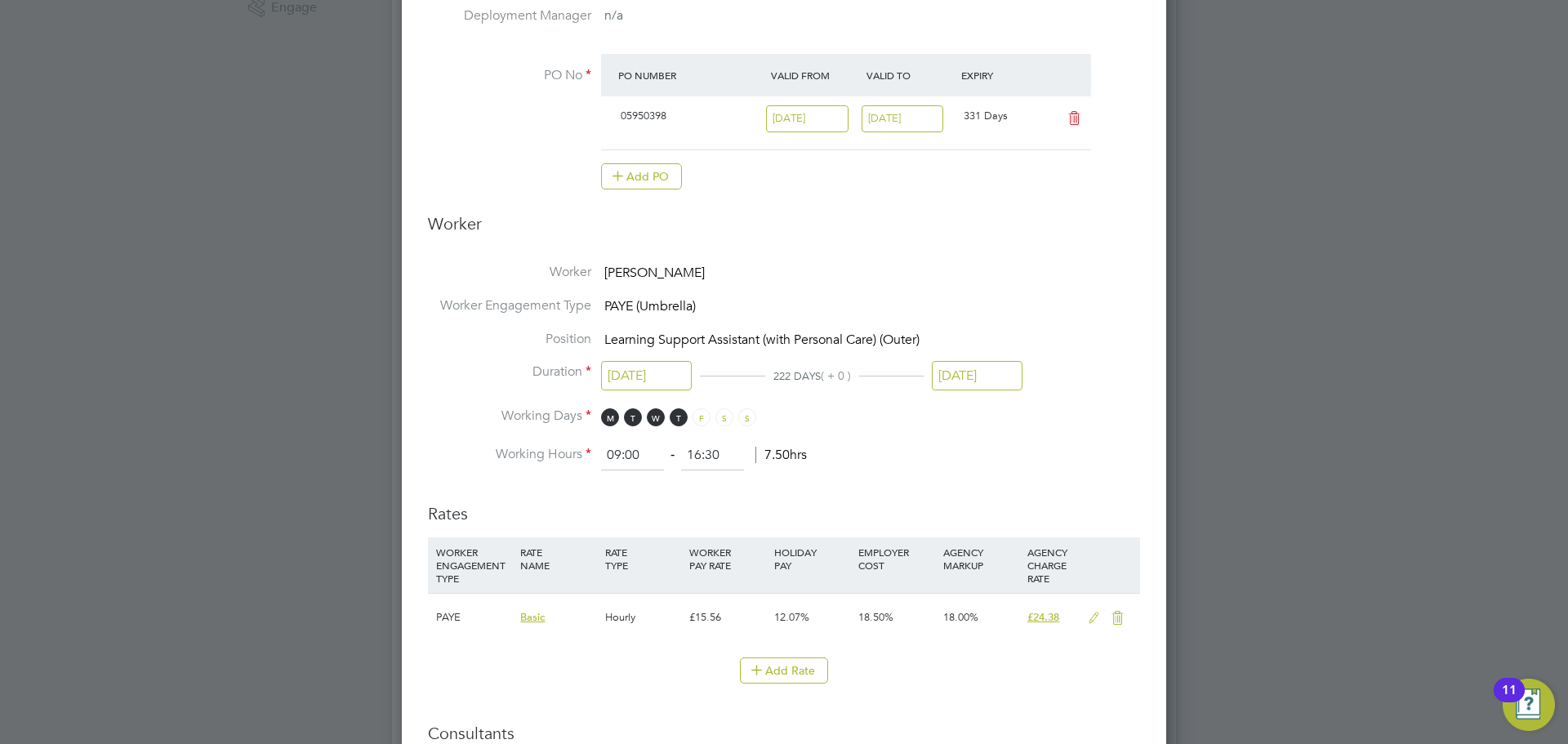
click at [968, 366] on input "22 Aug 2025" at bounding box center [977, 375] width 91 height 30
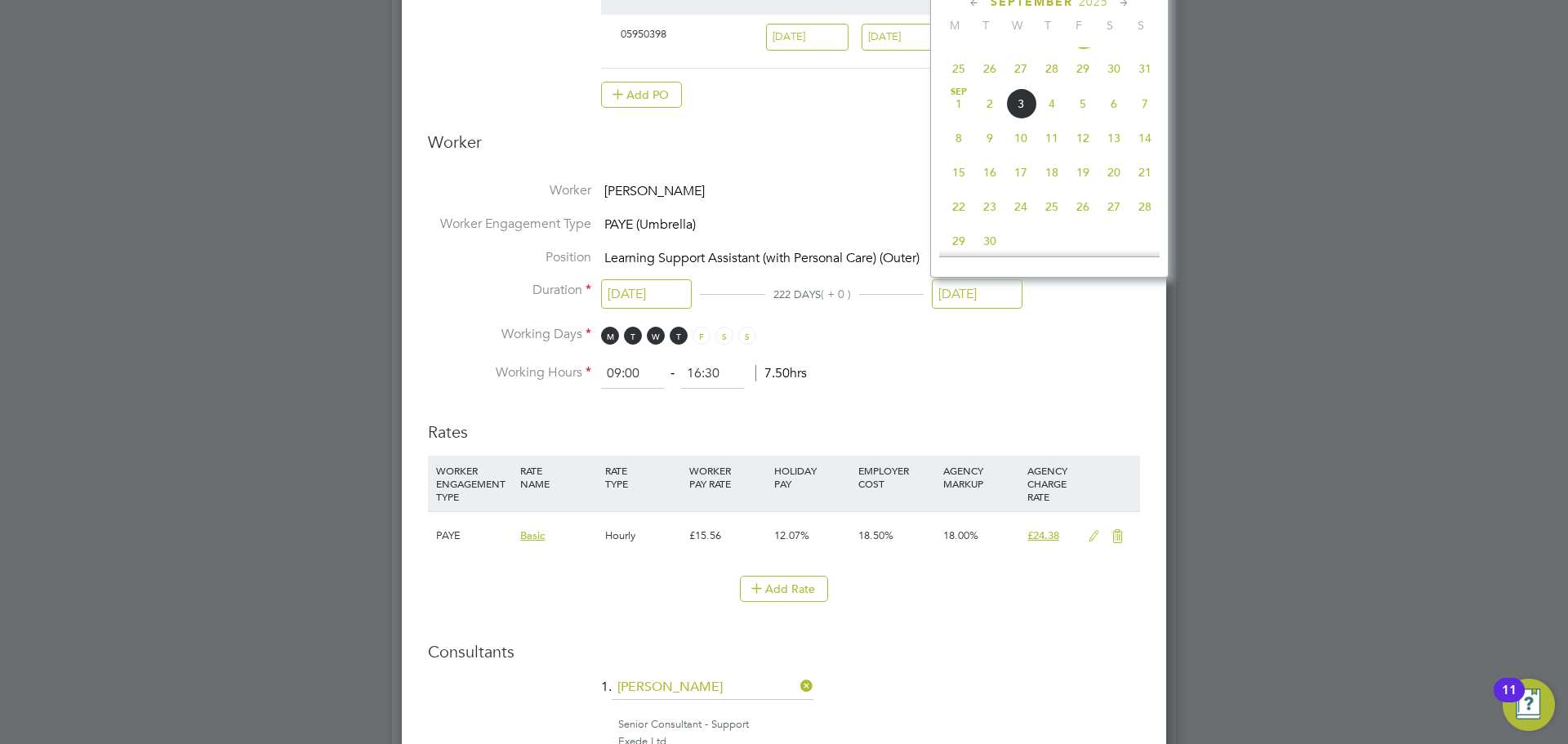
drag, startPoint x: 1080, startPoint y: 121, endPoint x: 1080, endPoint y: 142, distance: 21.0
click at [1080, 119] on span "5" at bounding box center [1083, 103] width 31 height 31
type input "[DATE]"
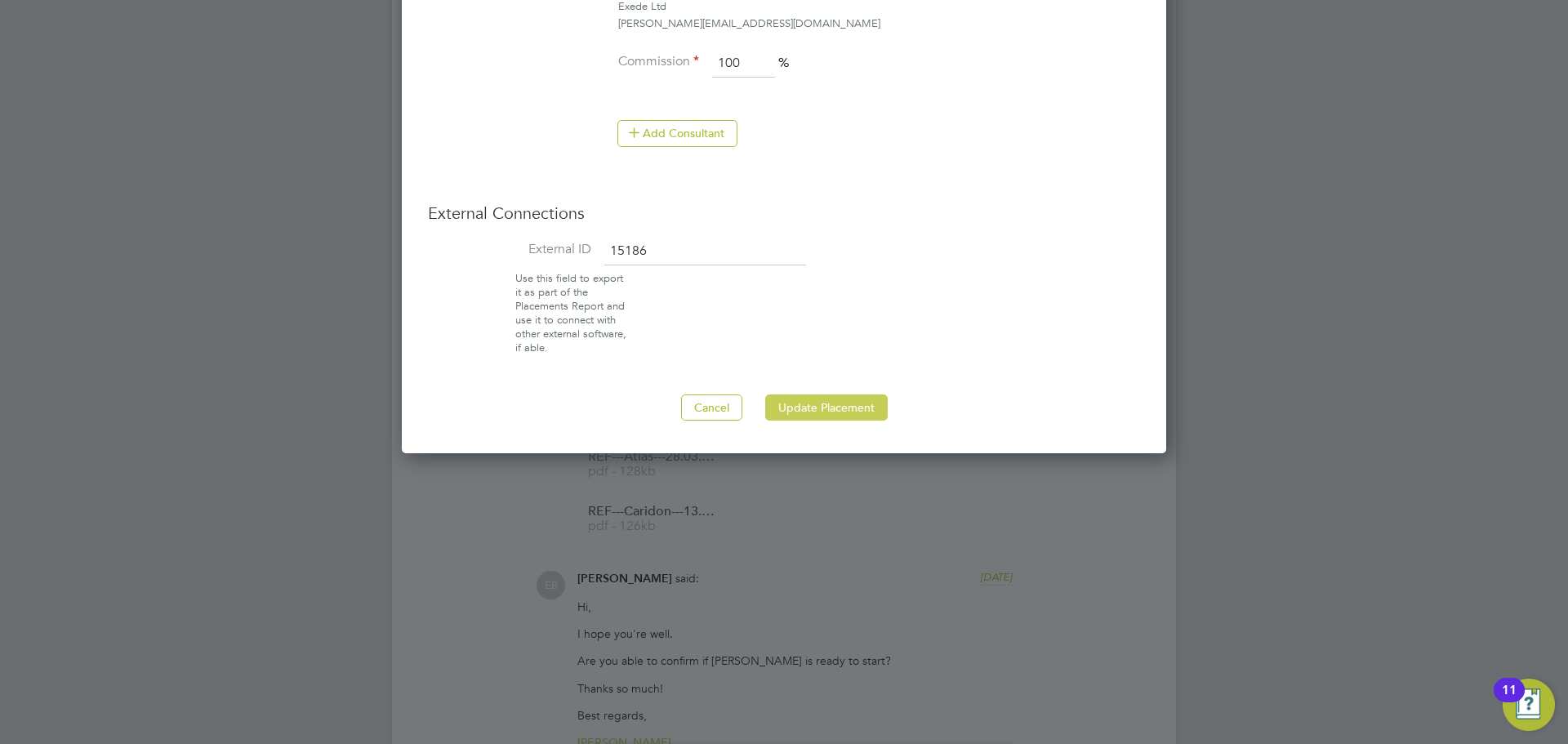
click at [872, 403] on button "Update Placement" at bounding box center [826, 407] width 123 height 26
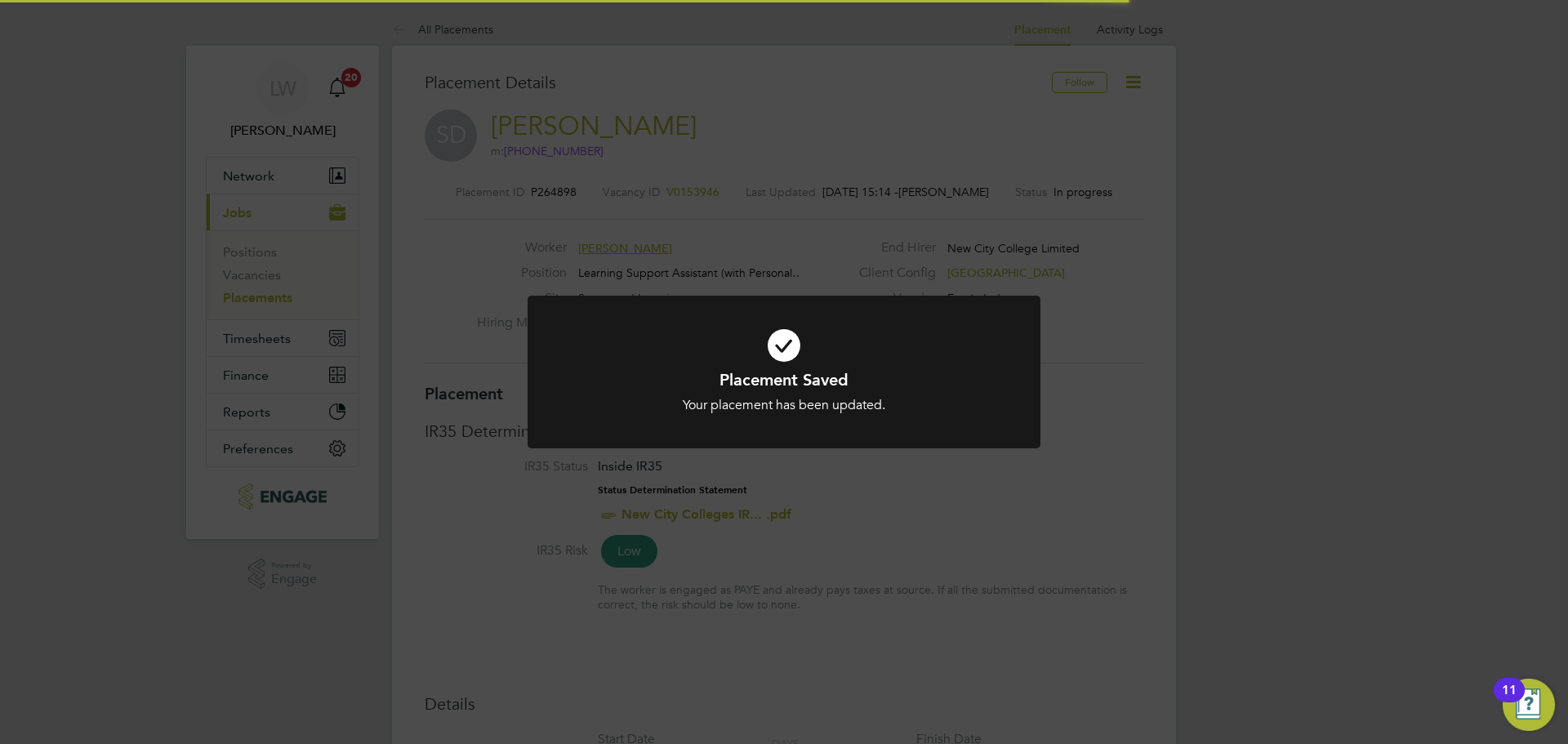
click at [1029, 351] on div at bounding box center [784, 372] width 513 height 153
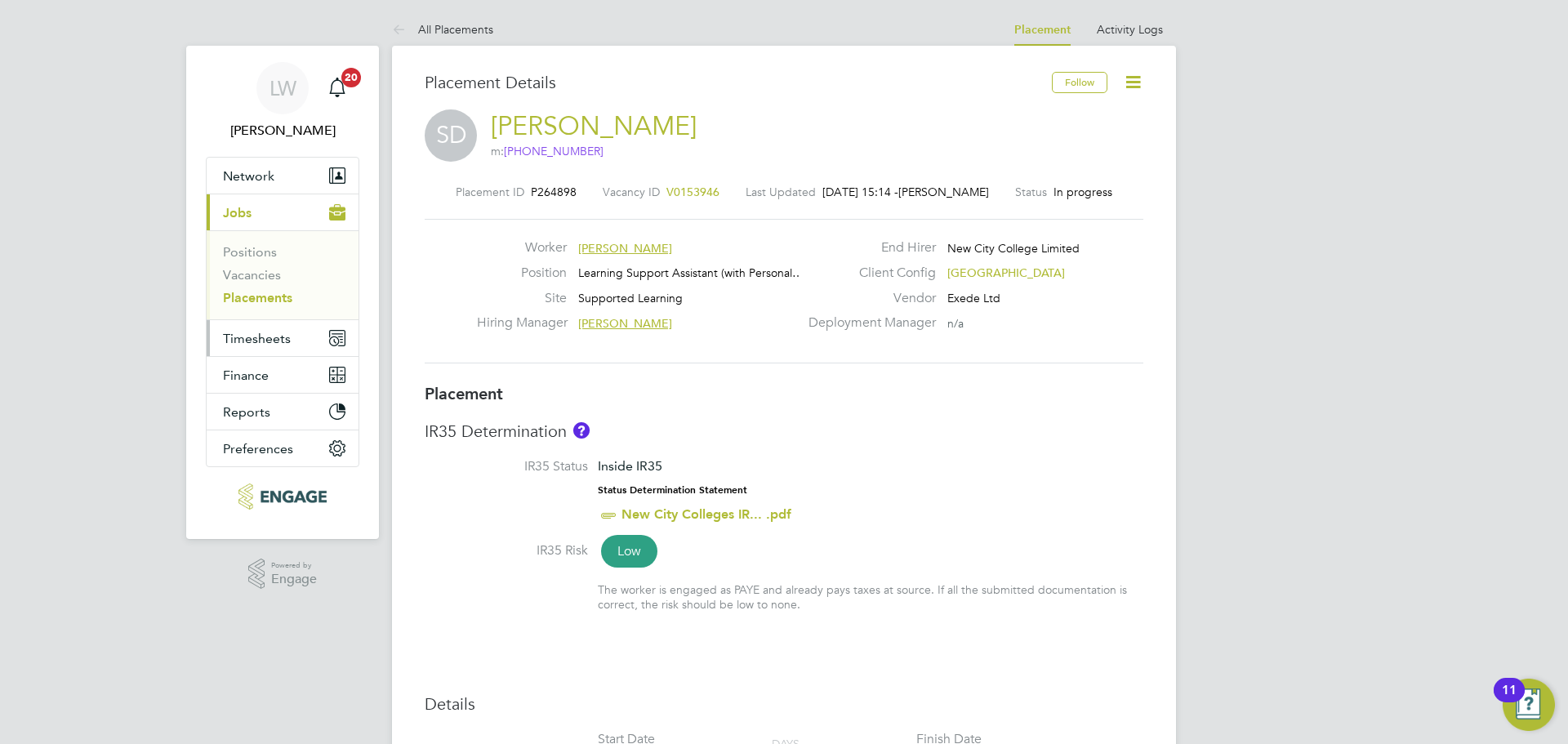
click at [271, 342] on span "Timesheets" at bounding box center [257, 338] width 67 height 16
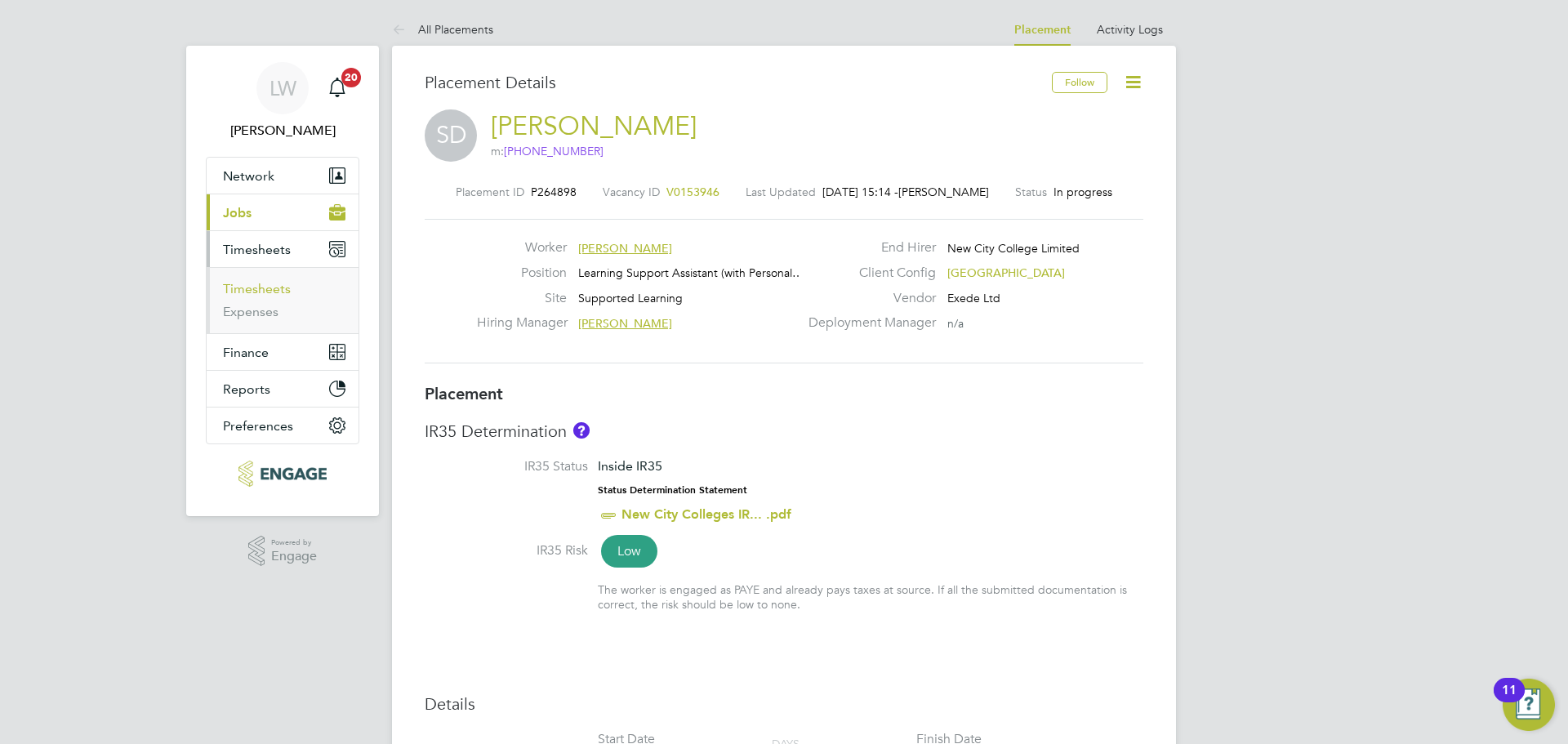
click at [263, 293] on link "Timesheets" at bounding box center [257, 289] width 67 height 16
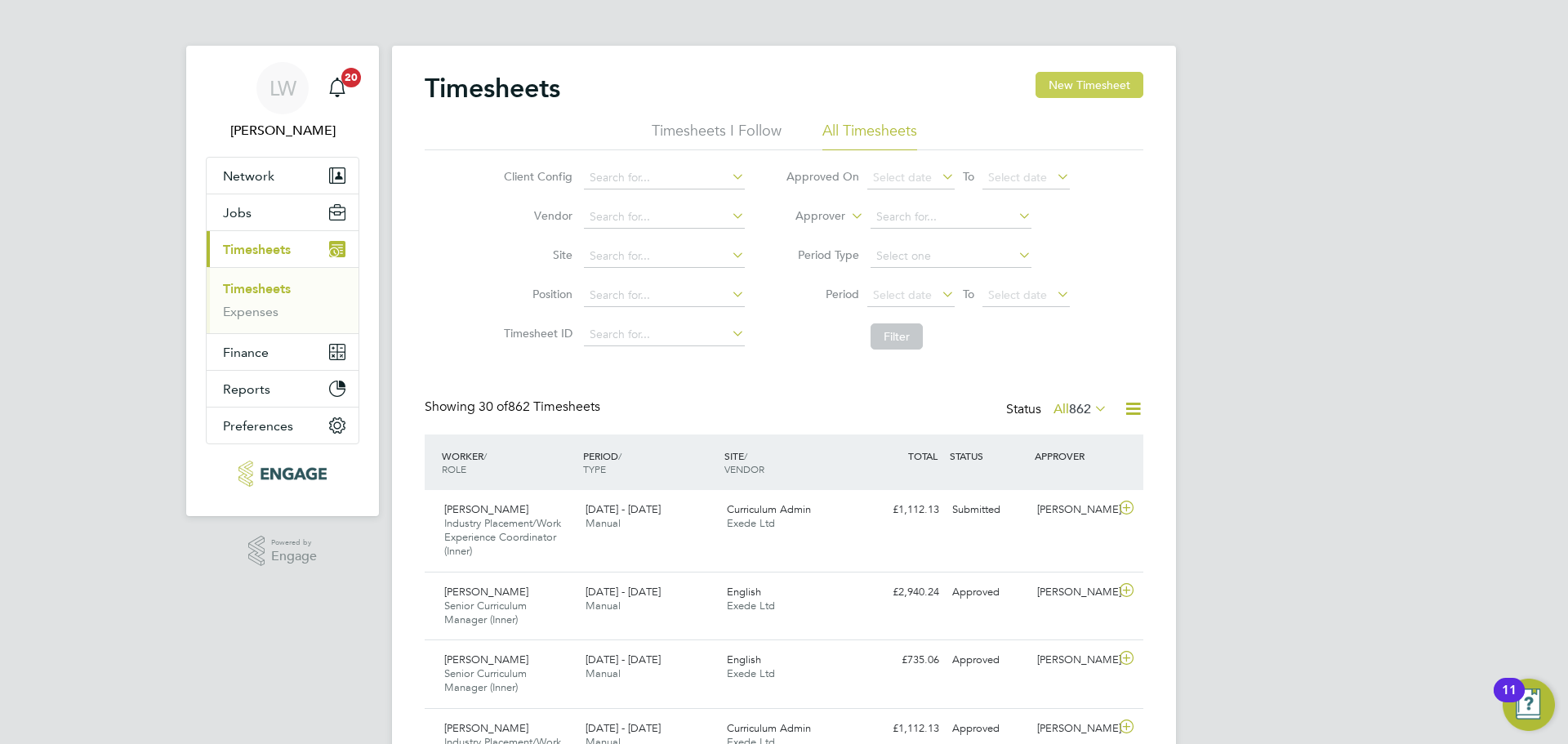
click at [1088, 86] on button "New Timesheet" at bounding box center [1089, 85] width 107 height 26
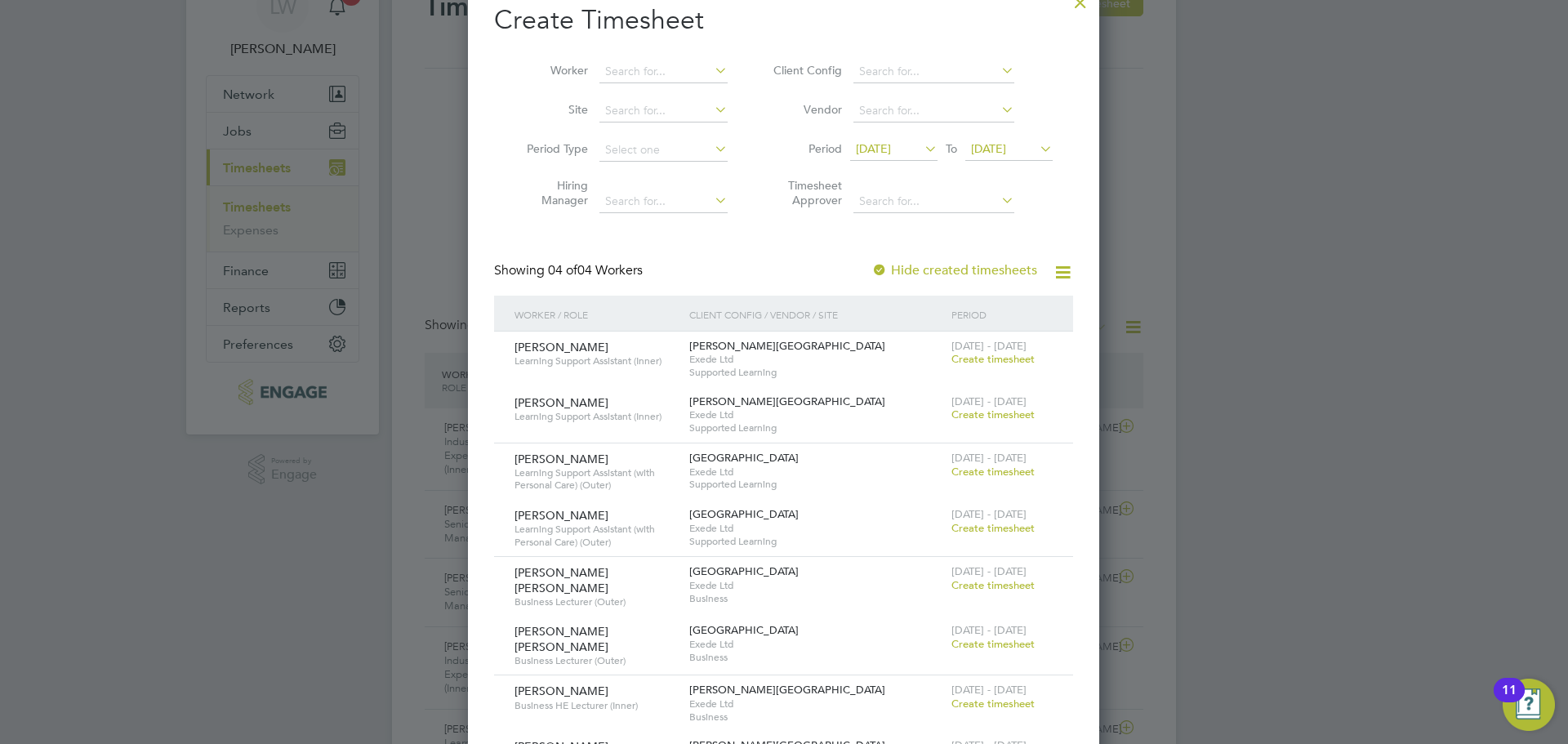
click at [1009, 529] on span "Create timesheet" at bounding box center [992, 528] width 83 height 14
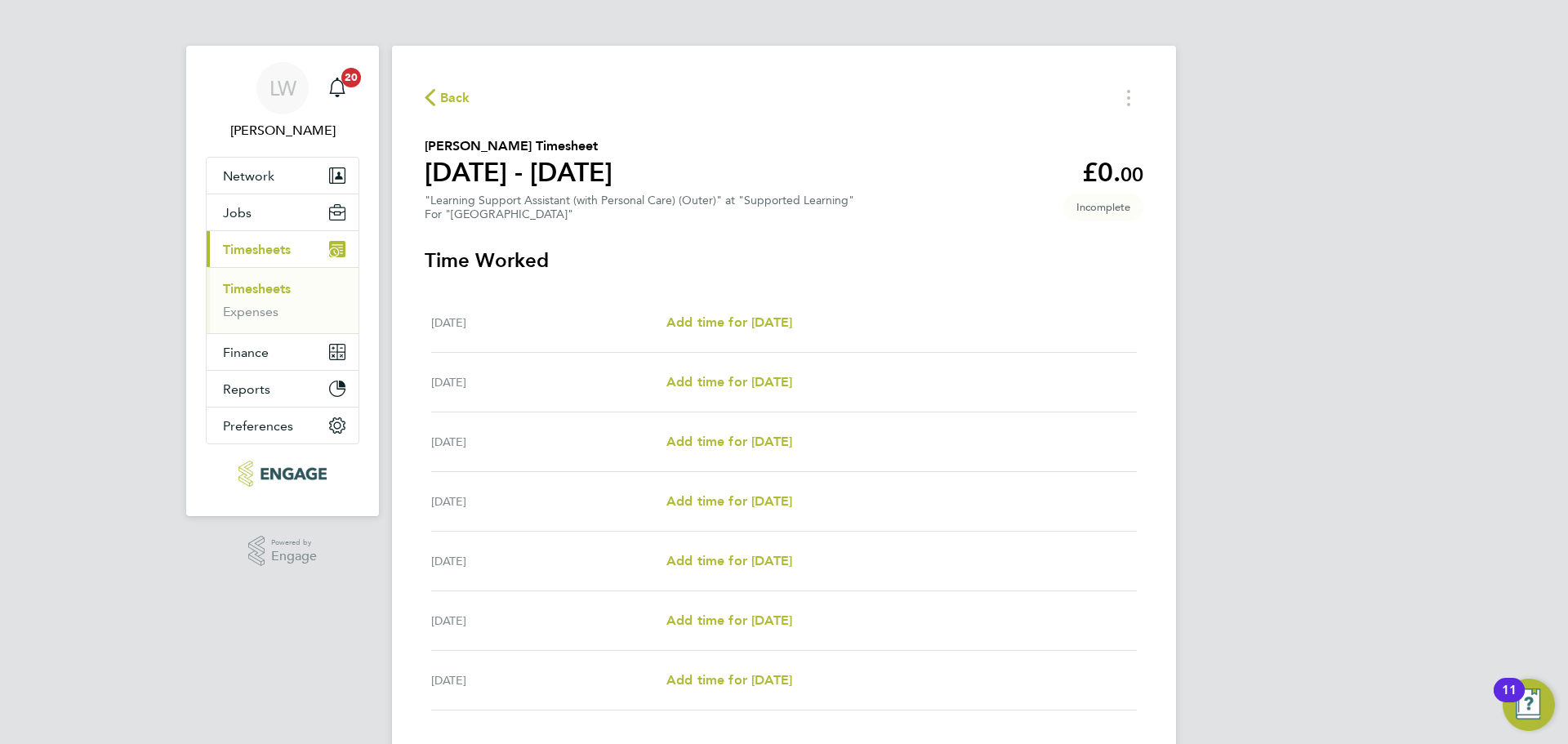
click at [1106, 177] on app-decimal "£0. 00" at bounding box center [1112, 173] width 61 height 31
drag, startPoint x: 1073, startPoint y: 174, endPoint x: 973, endPoint y: 182, distance: 100.3
click at [1024, 174] on section "Simone Dubarry-Boyea's Timesheet 25 - 31 Aug 2025 £0. 00 "Learning Support Assi…" at bounding box center [784, 178] width 719 height 85
drag, startPoint x: 801, startPoint y: 289, endPoint x: 784, endPoint y: 326, distance: 40.7
click at [801, 296] on section "Time Worked Mon 25 Aug Add time for Mon 25 Aug Add time for Mon 25 Aug Tue 26 A…" at bounding box center [784, 518] width 719 height 541
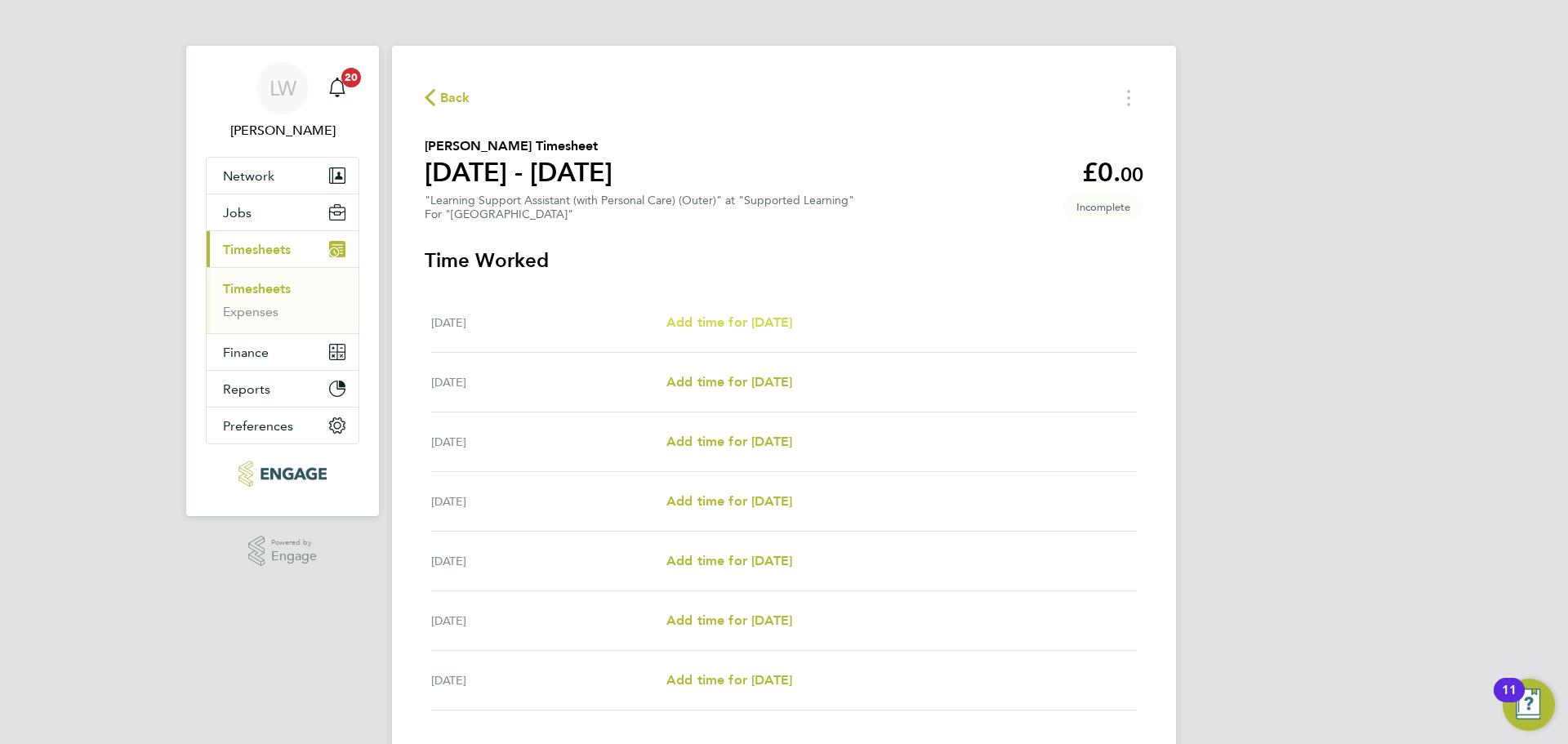
drag, startPoint x: 731, startPoint y: 323, endPoint x: 788, endPoint y: 343, distance: 60.4
click at [731, 323] on span "Add time for Mon 25 Aug" at bounding box center [729, 322] width 126 height 16
select select "60"
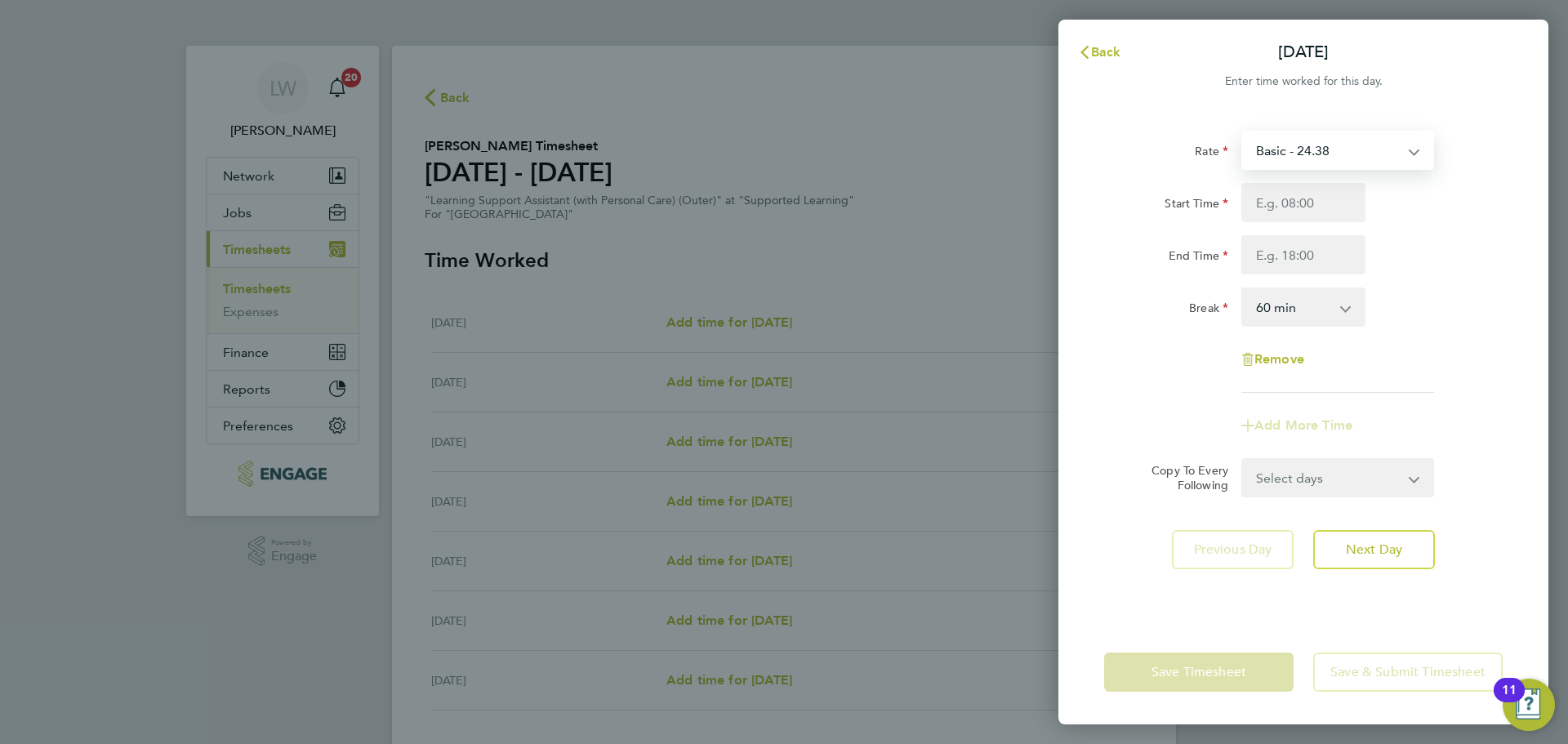
click at [1332, 150] on select "Basic - 24.38" at bounding box center [1328, 150] width 170 height 36
click at [1336, 152] on select "Basic - 24.38" at bounding box center [1328, 150] width 170 height 36
click at [1104, 55] on span "Back" at bounding box center [1106, 52] width 30 height 16
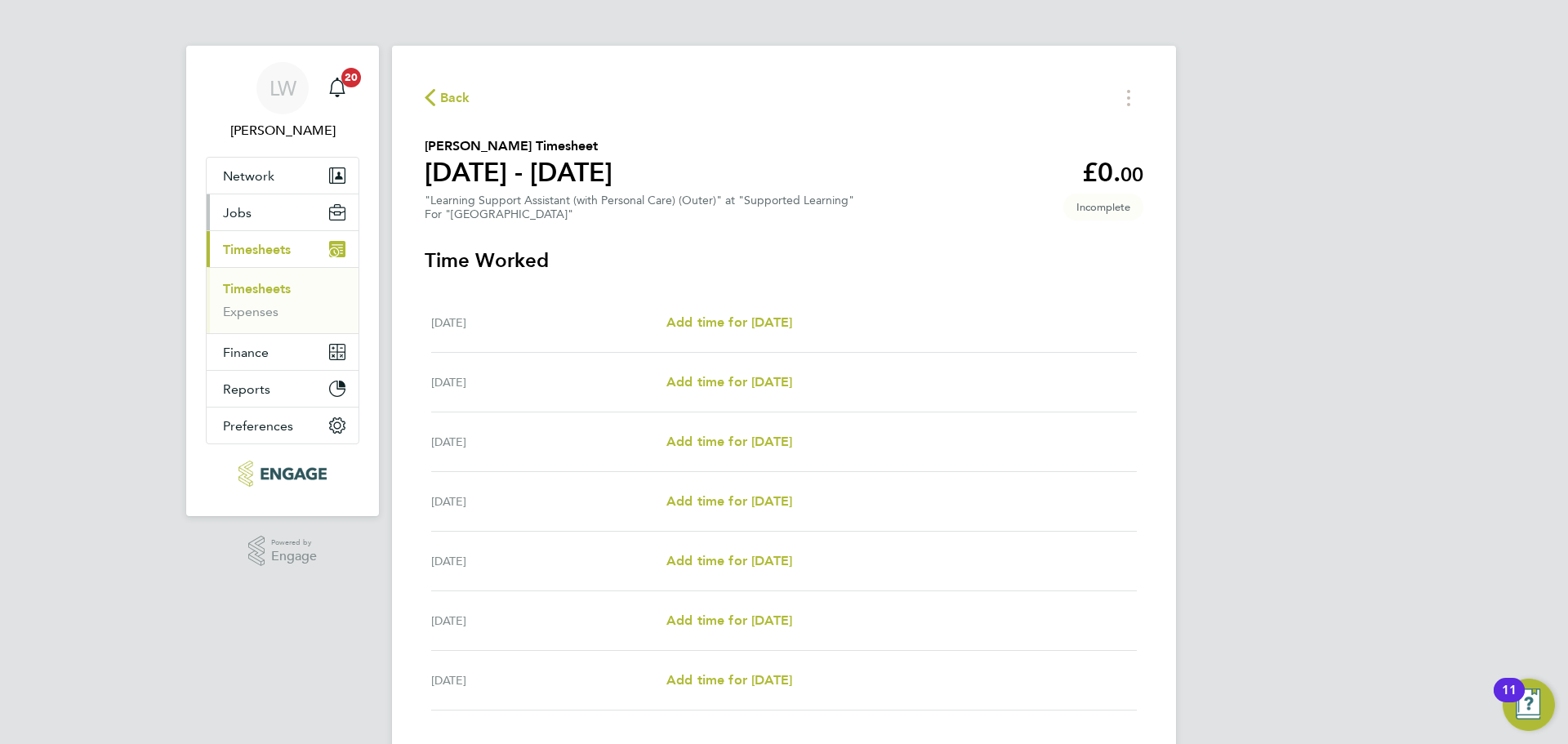
click at [250, 206] on span "Jobs" at bounding box center [237, 213] width 28 height 16
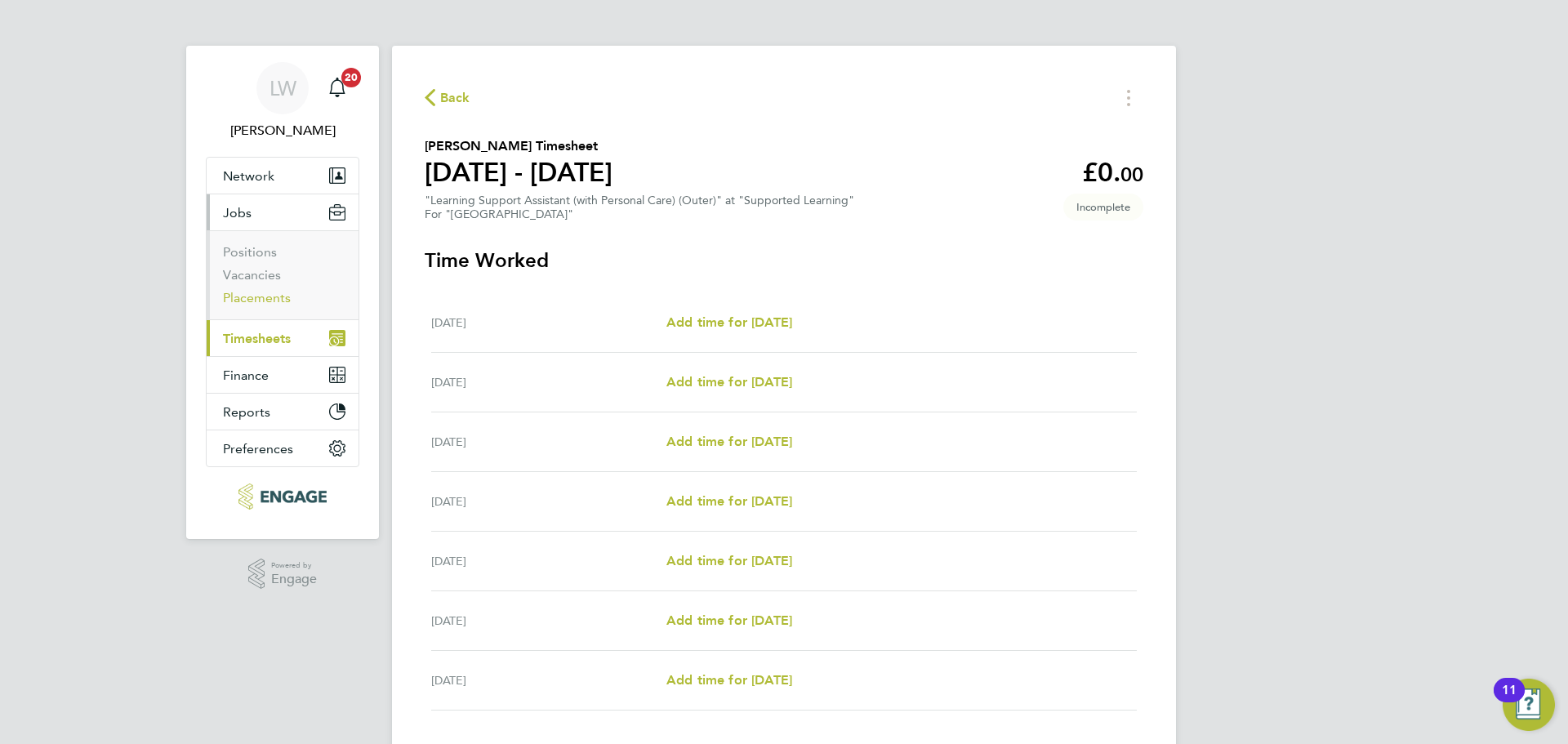
click at [256, 291] on link "Placements" at bounding box center [257, 297] width 67 height 16
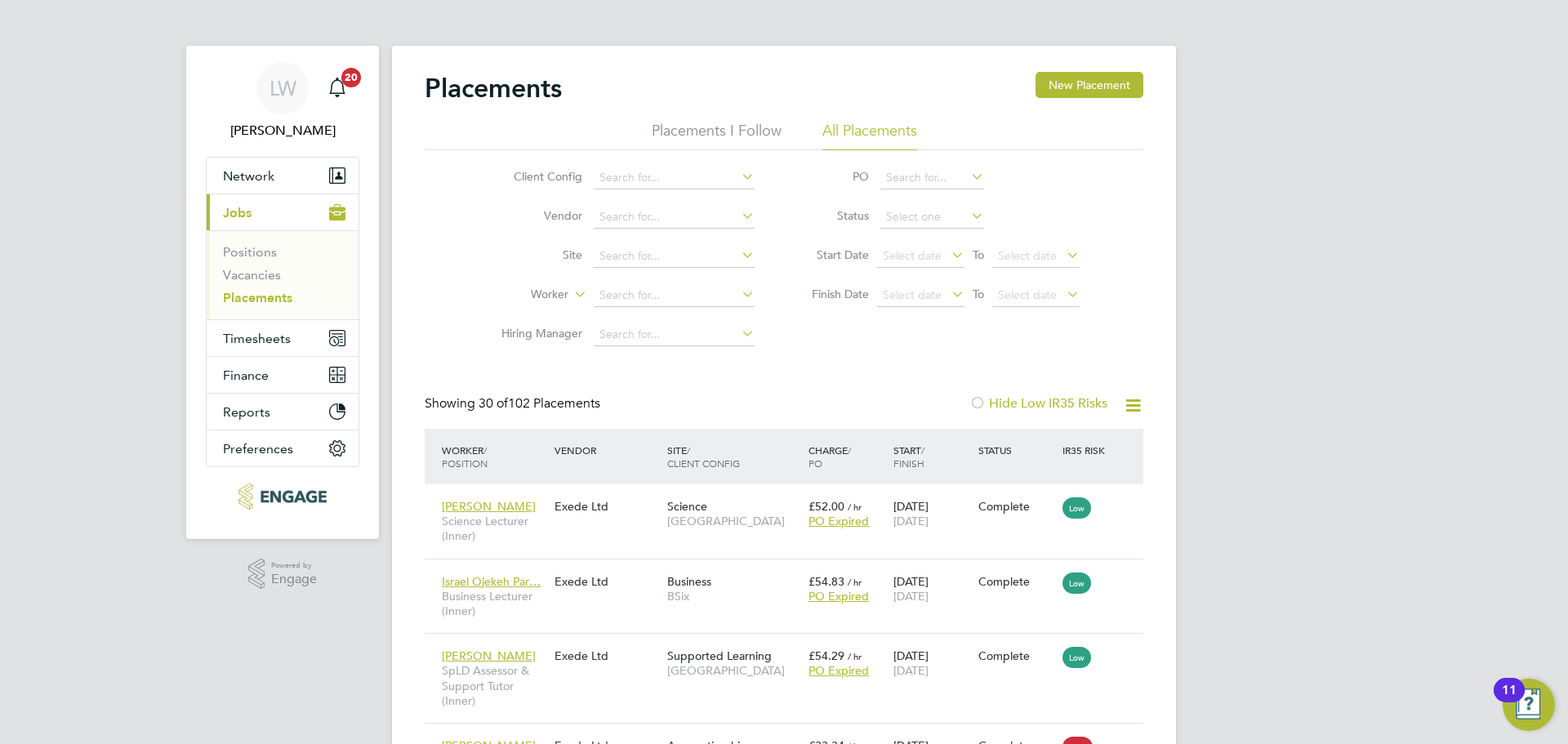
click at [632, 280] on li "Worker" at bounding box center [622, 295] width 307 height 39
click at [663, 293] on input at bounding box center [674, 294] width 161 height 22
click at [663, 313] on li "Simone Dubarry-Boyea" at bounding box center [694, 318] width 202 height 22
type input "[PERSON_NAME]"
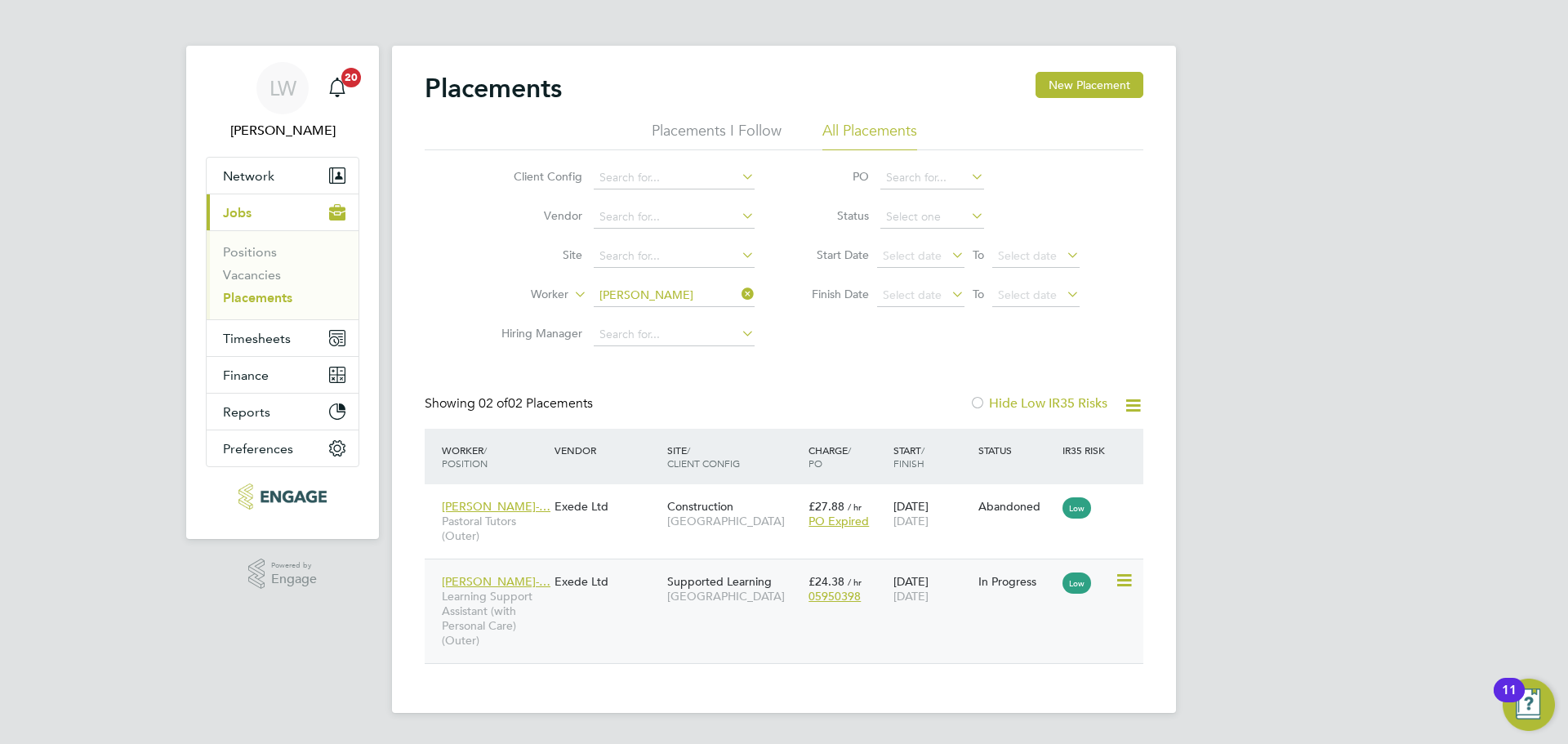
click at [902, 631] on div "Simone Dubarry-… Learning Support Assistant (with Personal Care) (Outer) Exede …" at bounding box center [784, 610] width 719 height 104
click at [561, 628] on div "Simone Dubarry-… Learning Support Assistant (with Personal Care) (Outer) Exede …" at bounding box center [784, 610] width 719 height 104
click at [553, 617] on div "Simone Dubarry-… Learning Support Assistant (with Personal Care) (Outer) Exede …" at bounding box center [784, 610] width 719 height 104
click at [526, 578] on span "Simone Dubarry-…" at bounding box center [496, 580] width 108 height 15
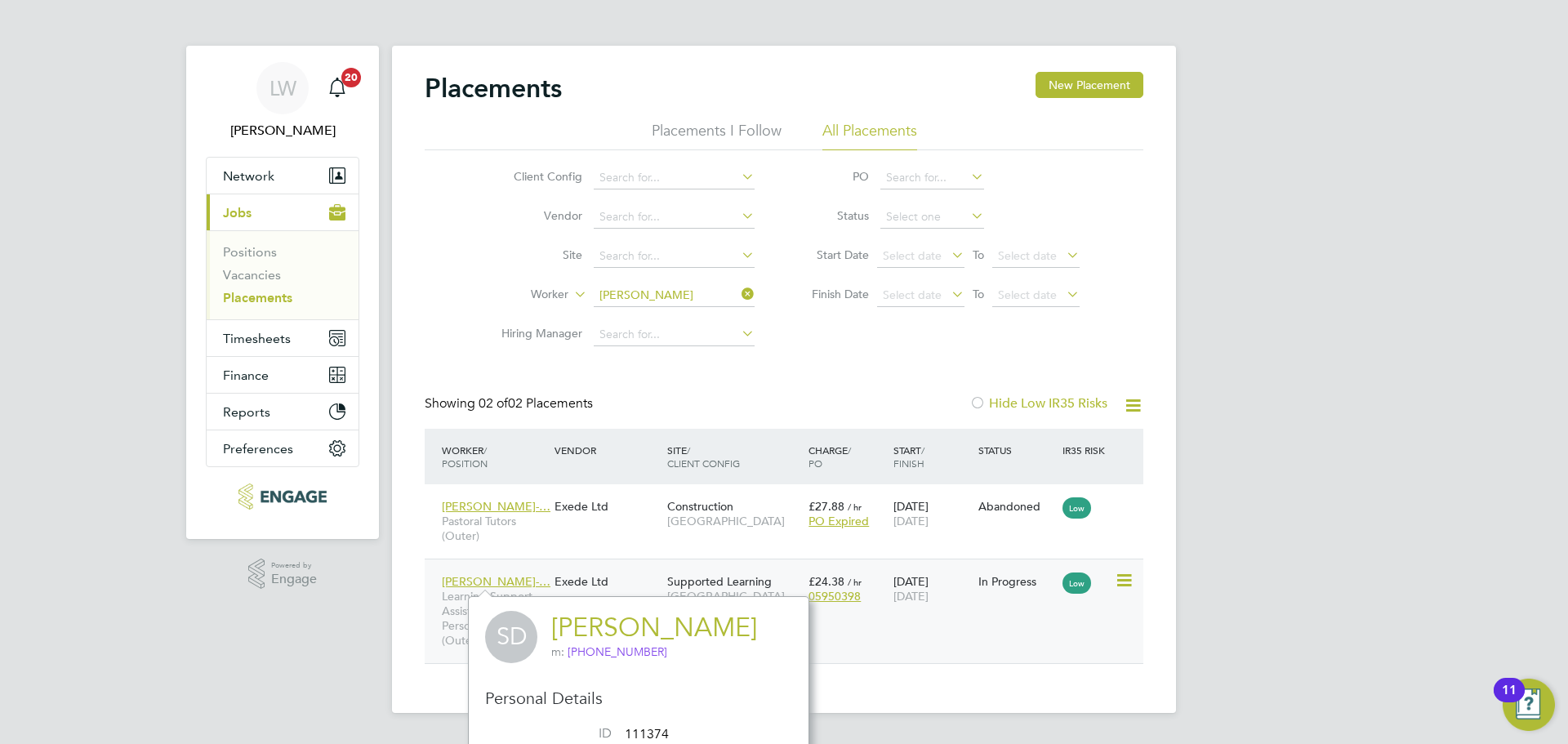
click at [952, 606] on div "13 Jan 2025 05 Sep 2025" at bounding box center [931, 588] width 85 height 46
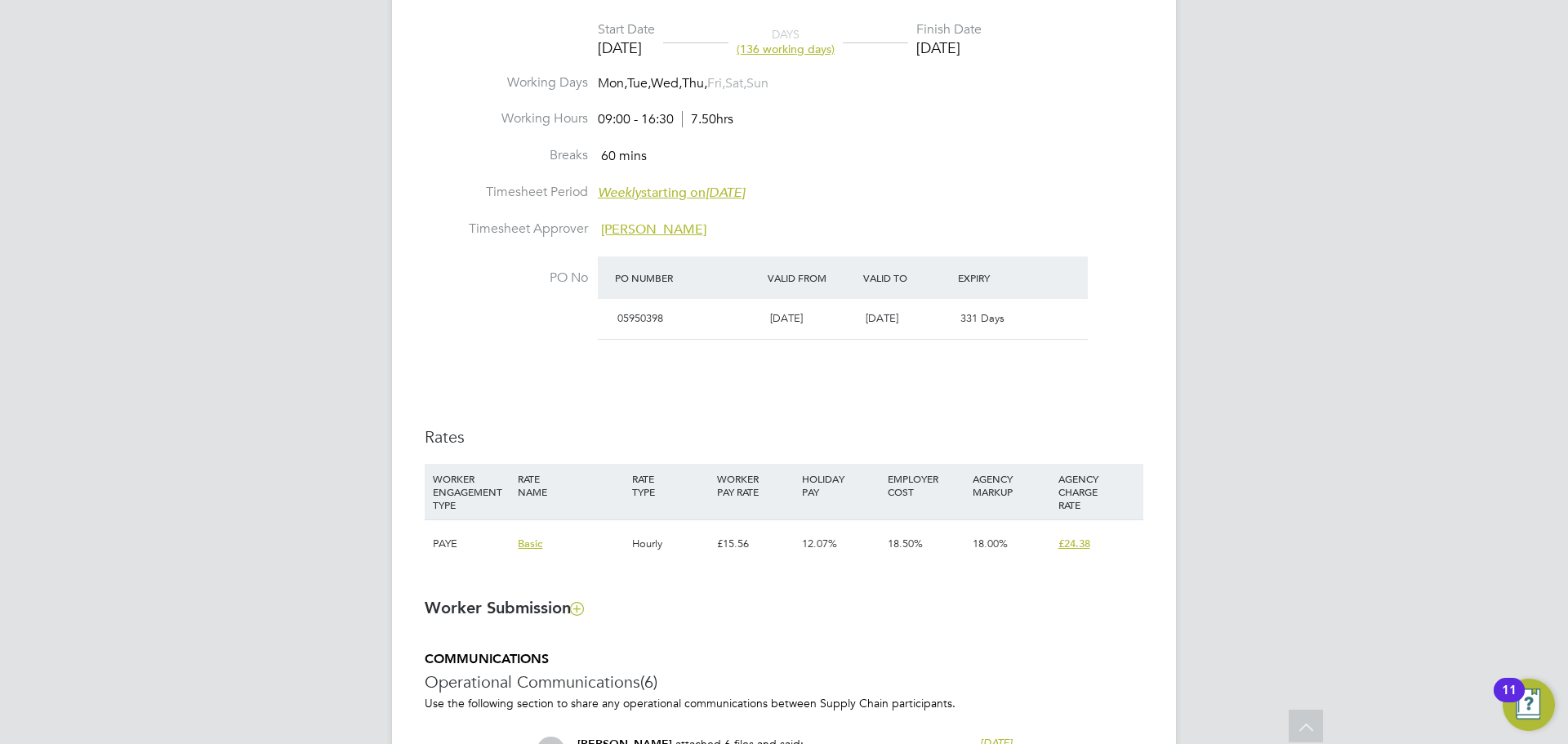
scroll to position [734, 0]
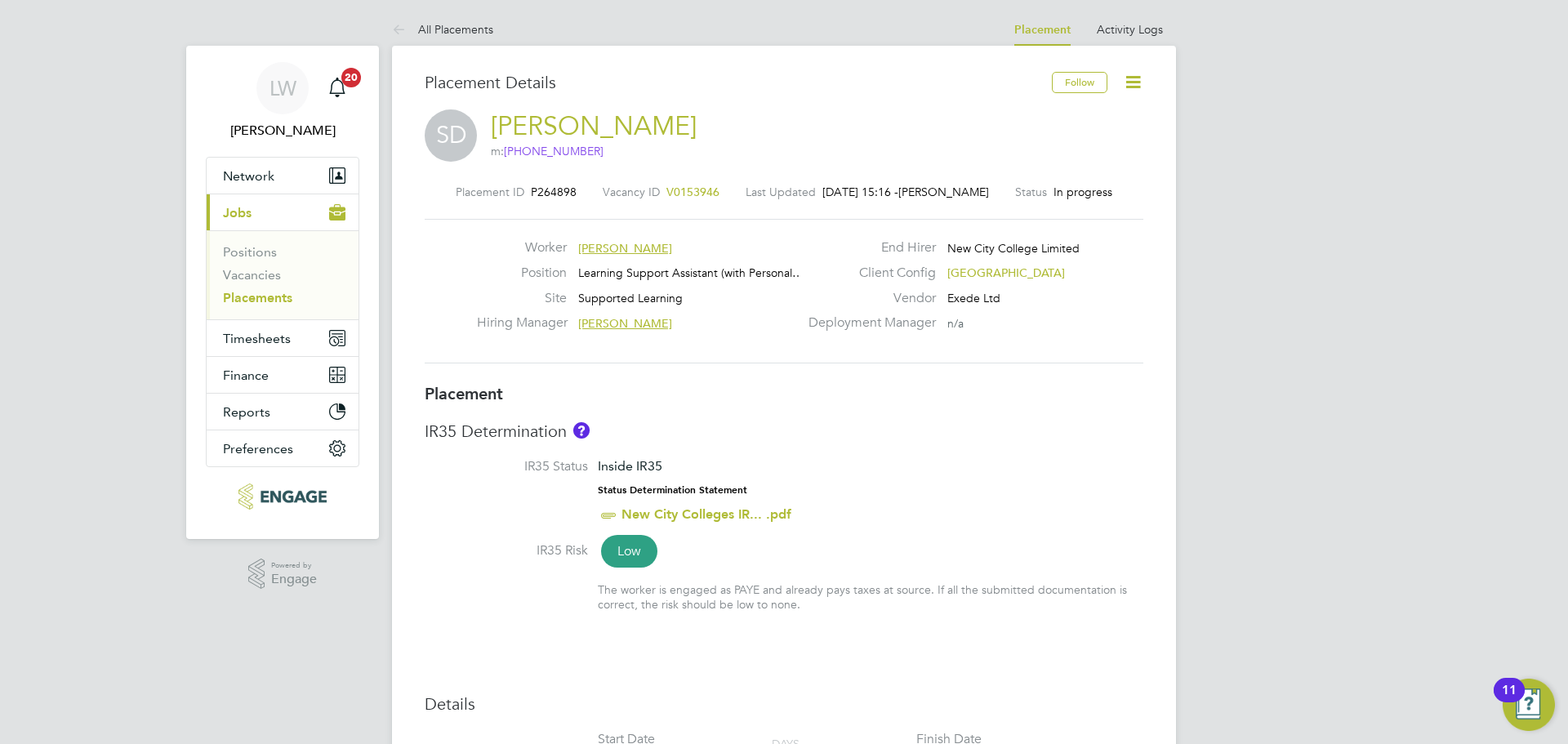
click at [1124, 77] on icon at bounding box center [1133, 82] width 20 height 20
click at [1077, 115] on li "Edit Placement e" at bounding box center [1079, 120] width 120 height 22
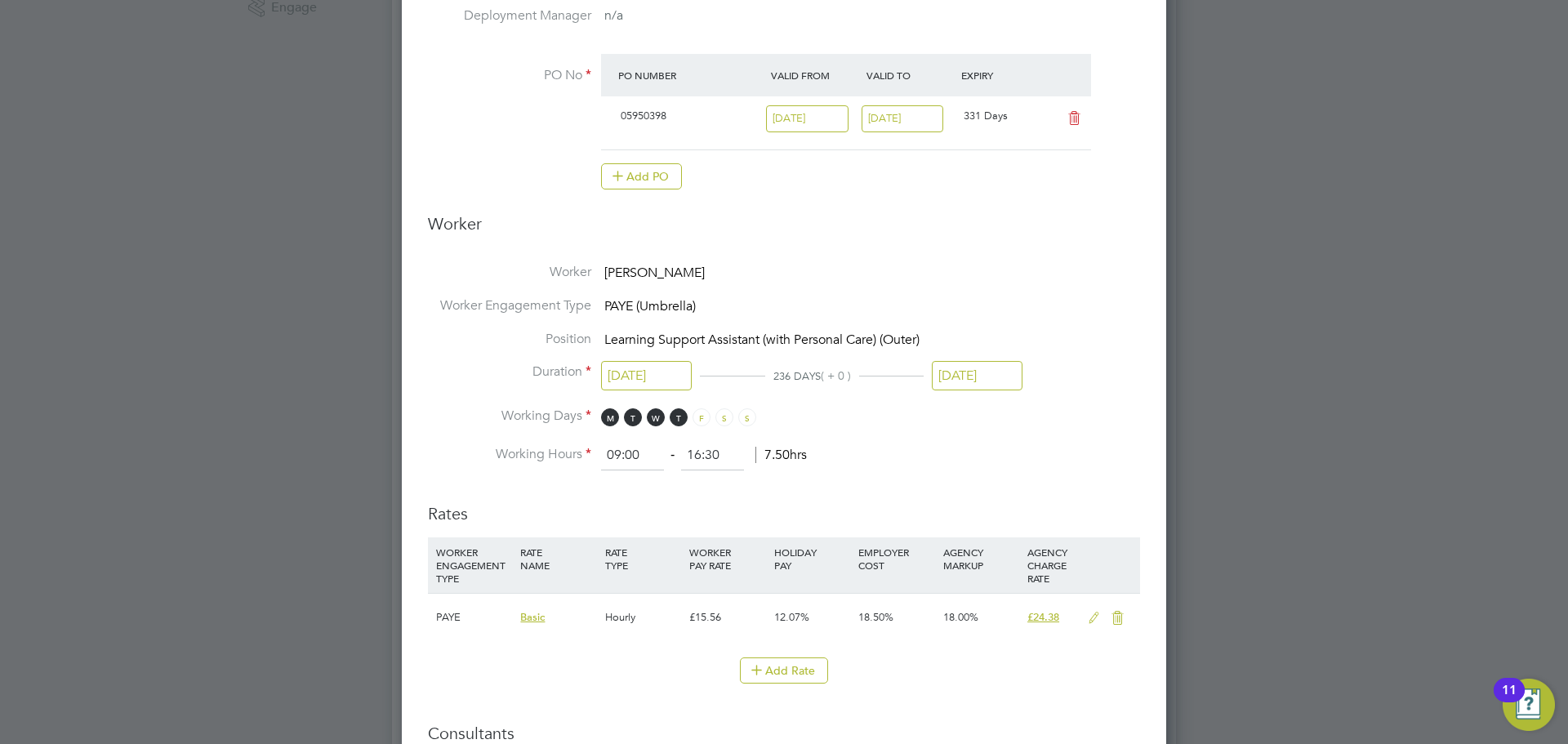
click at [988, 369] on input "[DATE]" at bounding box center [977, 375] width 91 height 30
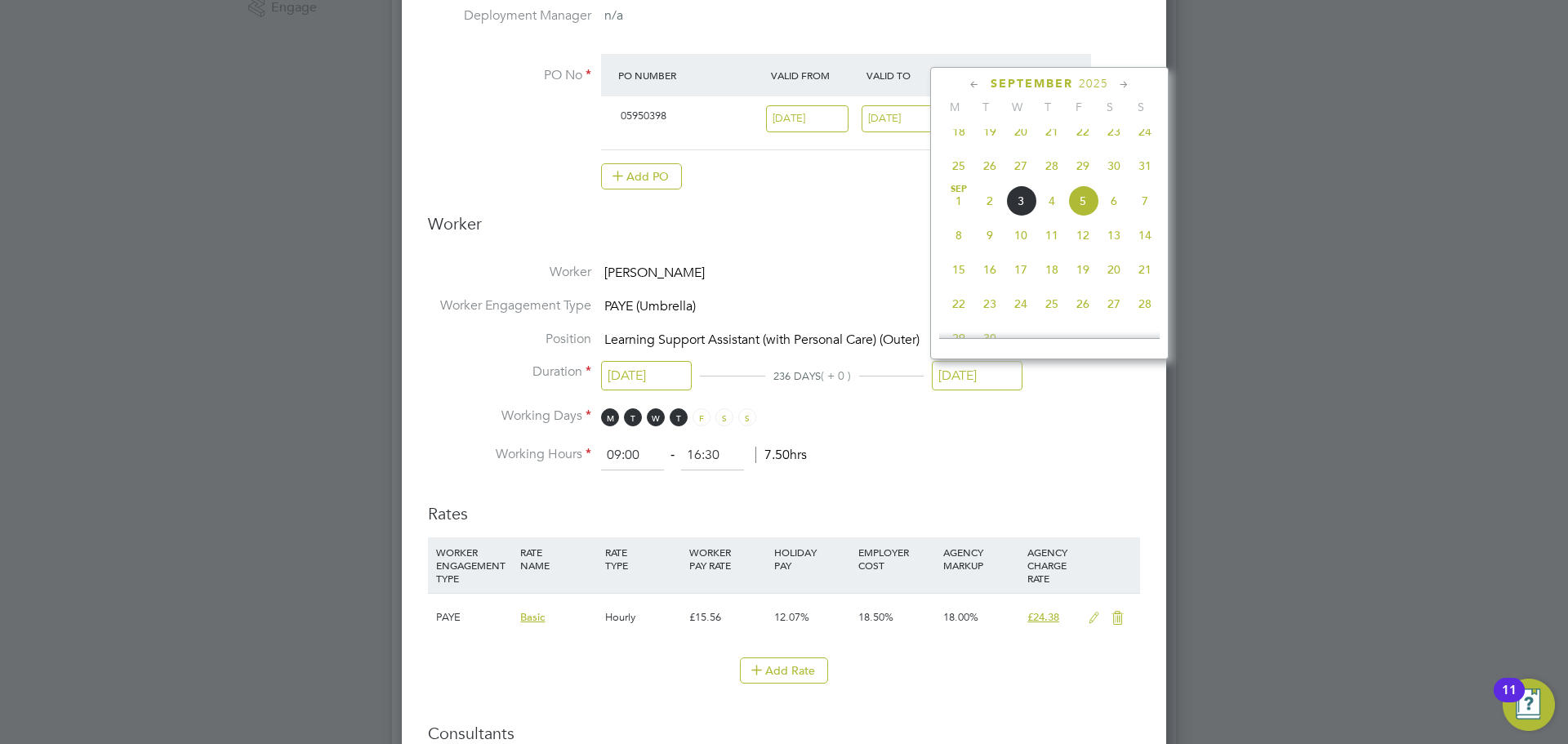
click at [1125, 82] on icon at bounding box center [1124, 85] width 16 height 18
click at [1125, 81] on icon at bounding box center [1124, 85] width 16 height 18
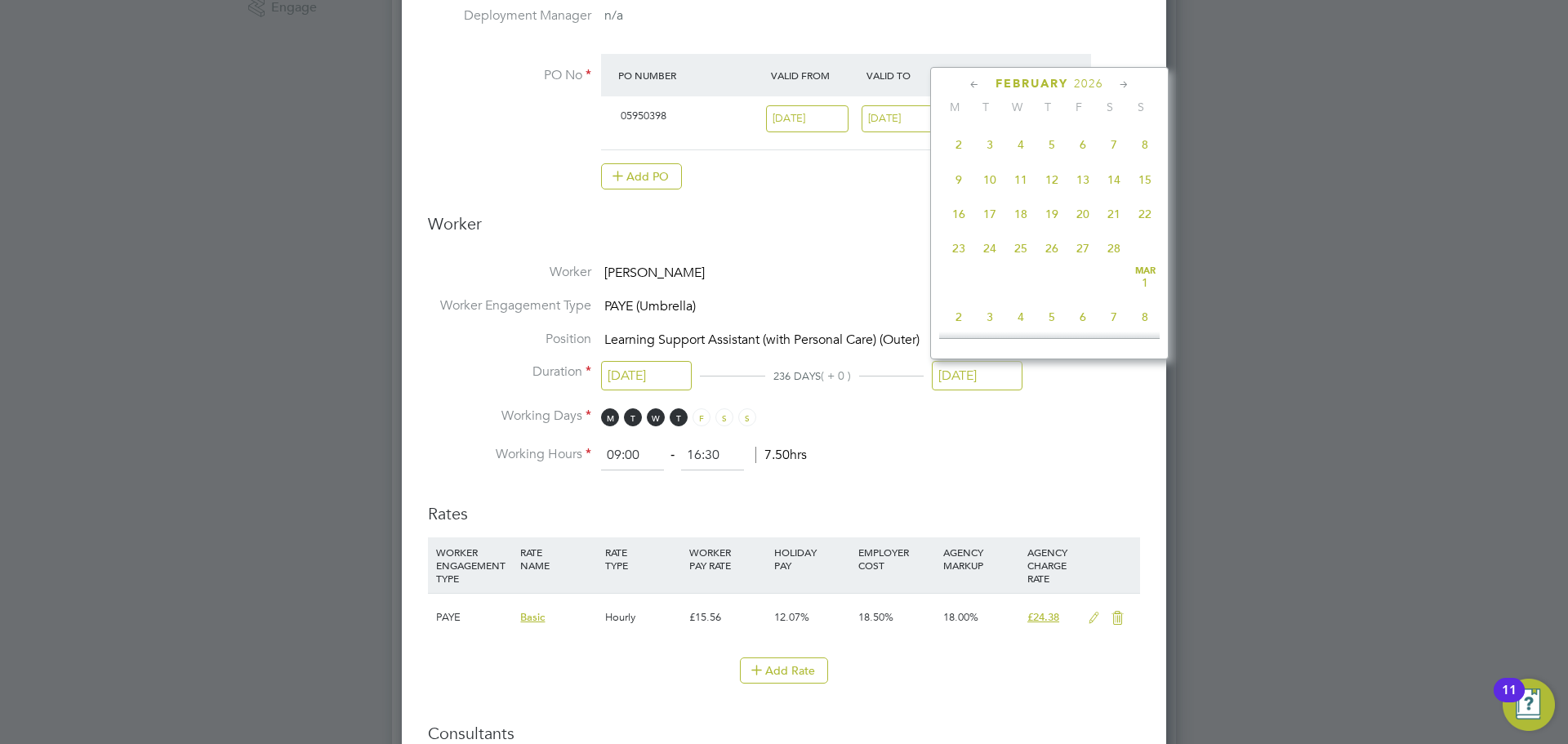
click at [1125, 81] on icon at bounding box center [1124, 85] width 16 height 18
click at [975, 88] on icon at bounding box center [975, 85] width 16 height 18
click at [977, 88] on icon at bounding box center [975, 85] width 16 height 18
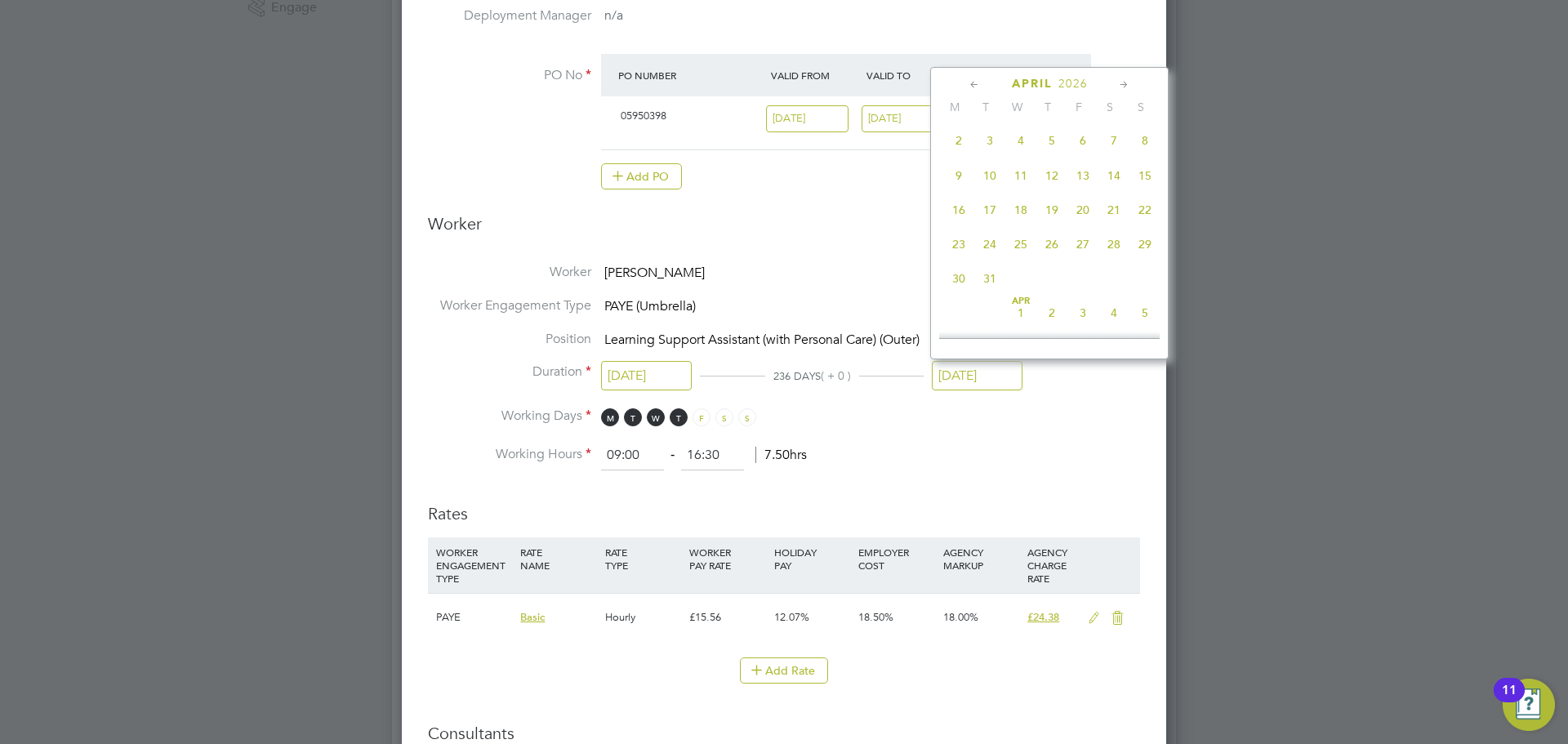
click at [979, 88] on icon at bounding box center [975, 85] width 16 height 18
click at [1083, 173] on span "7" at bounding box center [1083, 158] width 31 height 31
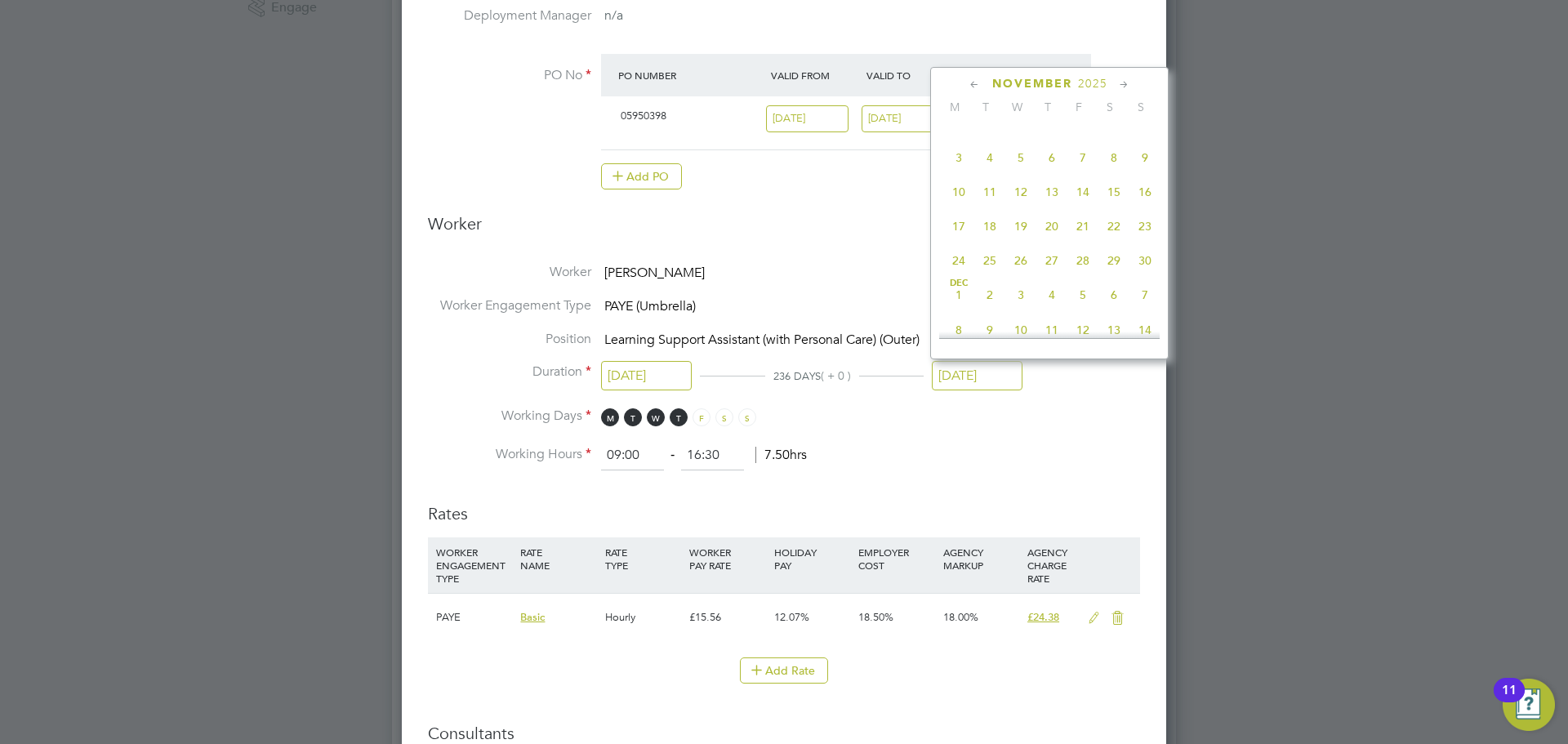
type input "[DATE]"
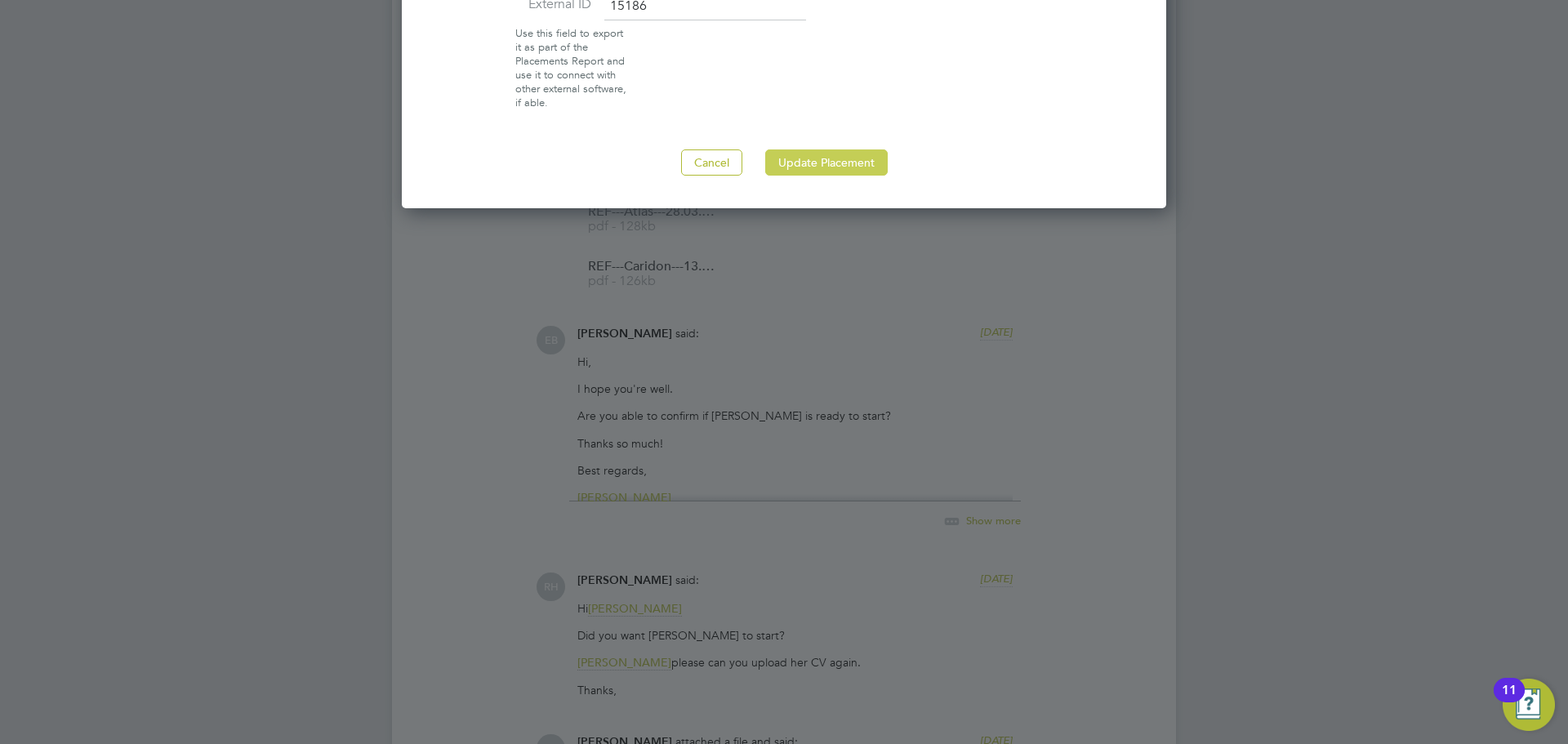
click at [849, 162] on button "Update Placement" at bounding box center [826, 162] width 123 height 26
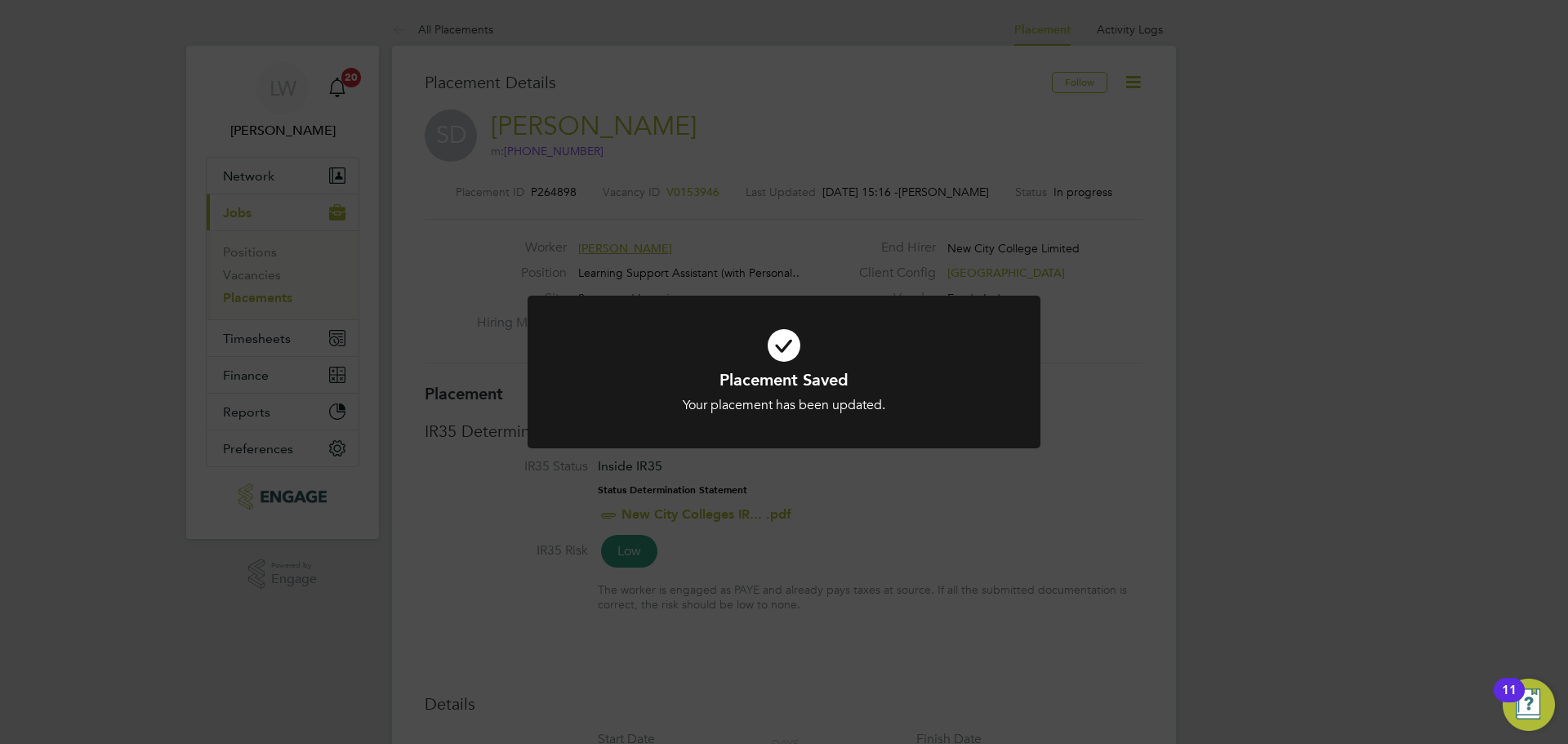
drag, startPoint x: 1048, startPoint y: 393, endPoint x: 1032, endPoint y: 393, distance: 16.0
click at [1045, 393] on div "Placement Saved Your placement has been updated. Cancel Okay" at bounding box center [784, 372] width 1568 height 744
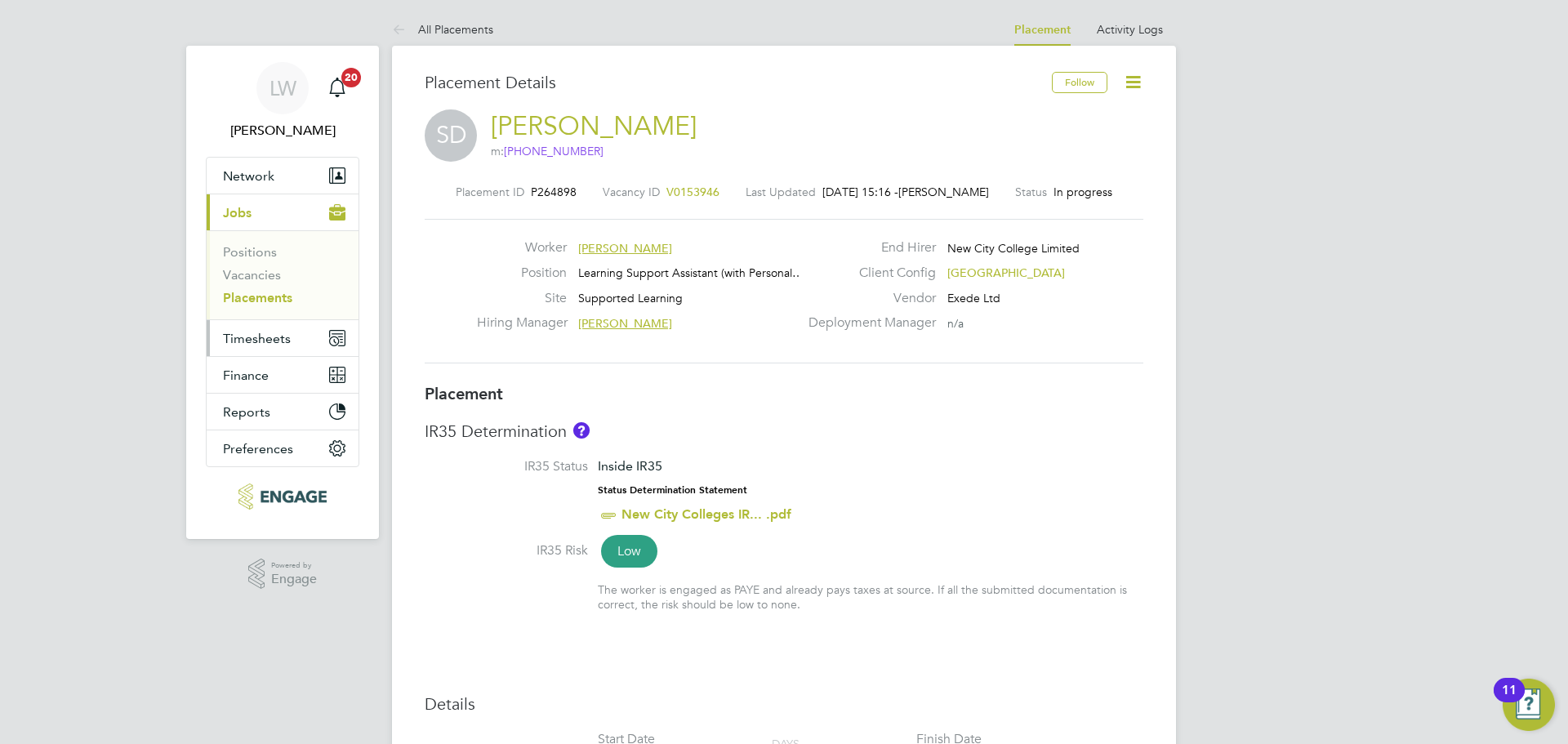
click at [243, 333] on span "Timesheets" at bounding box center [257, 338] width 67 height 16
